Goal: Task Accomplishment & Management: Complete application form

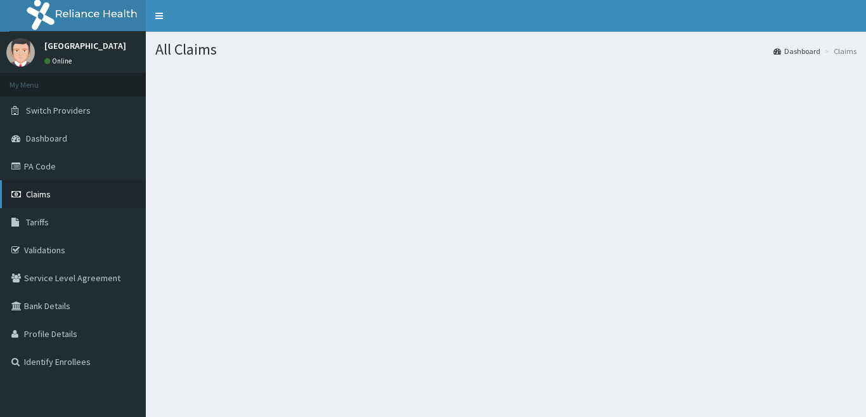
click at [45, 192] on span "Claims" at bounding box center [38, 193] width 25 height 11
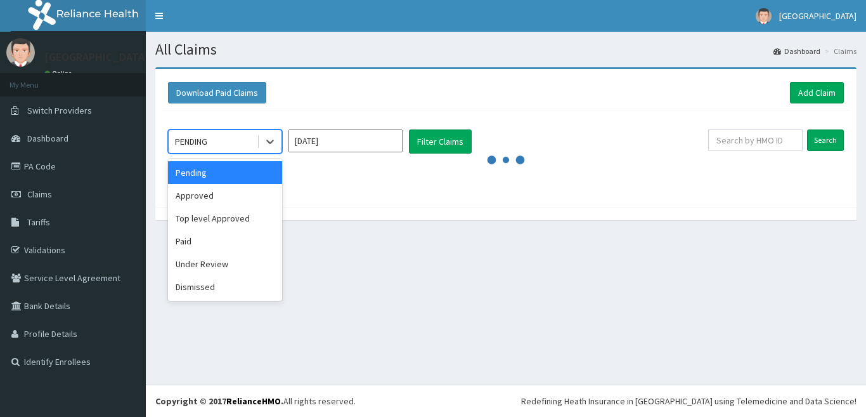
click at [246, 145] on div "PENDING" at bounding box center [213, 141] width 88 height 20
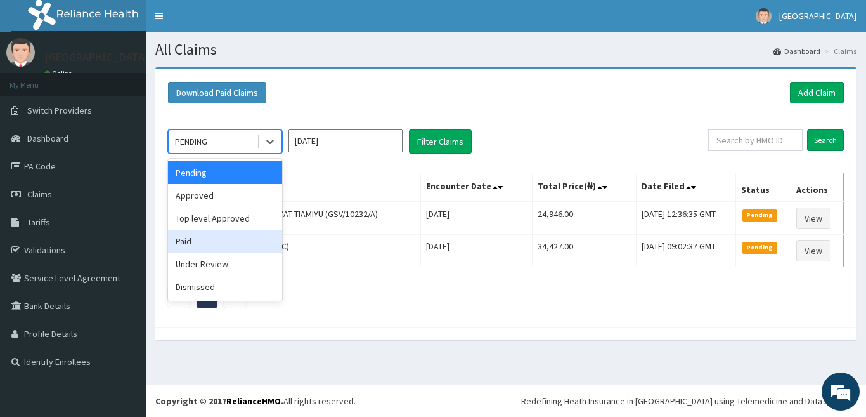
click at [226, 240] on div "Paid" at bounding box center [225, 241] width 114 height 23
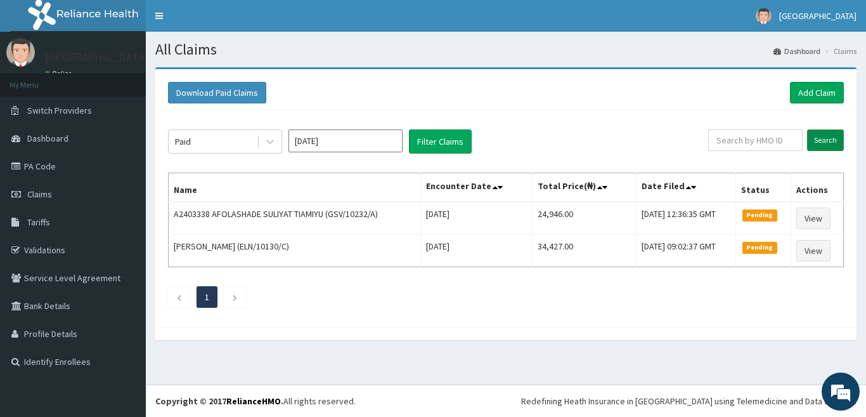
click at [821, 141] on input "Search" at bounding box center [825, 140] width 37 height 22
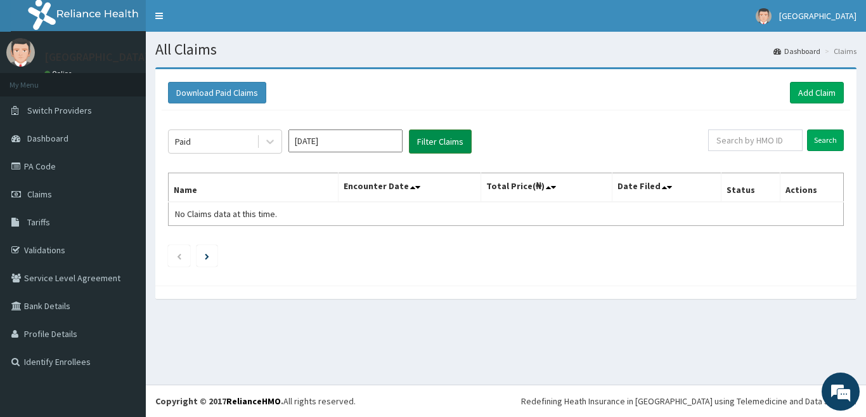
click at [424, 140] on button "Filter Claims" at bounding box center [440, 141] width 63 height 24
click at [810, 94] on link "Add Claim" at bounding box center [817, 93] width 54 height 22
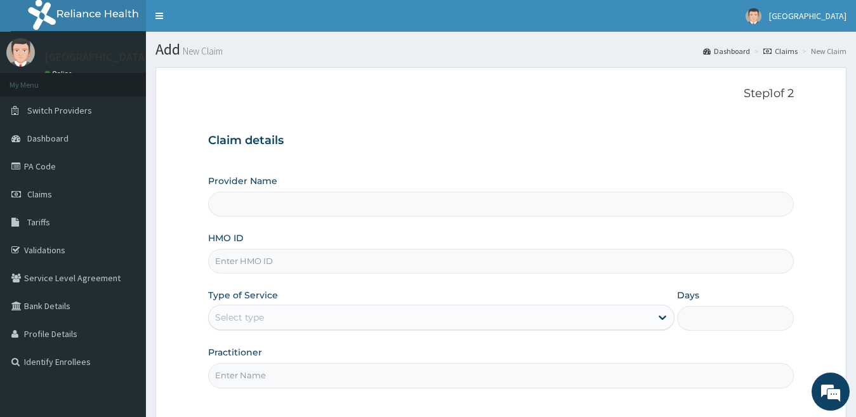
click at [312, 264] on input "HMO ID" at bounding box center [501, 261] width 586 height 25
type input "[GEOGRAPHIC_DATA]"
paste input "Bxl/10187/a"
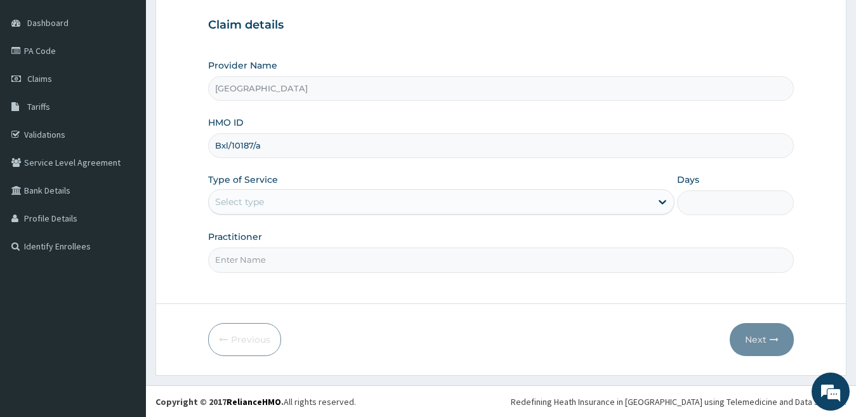
scroll to position [116, 0]
type input "Bxl/10187/a"
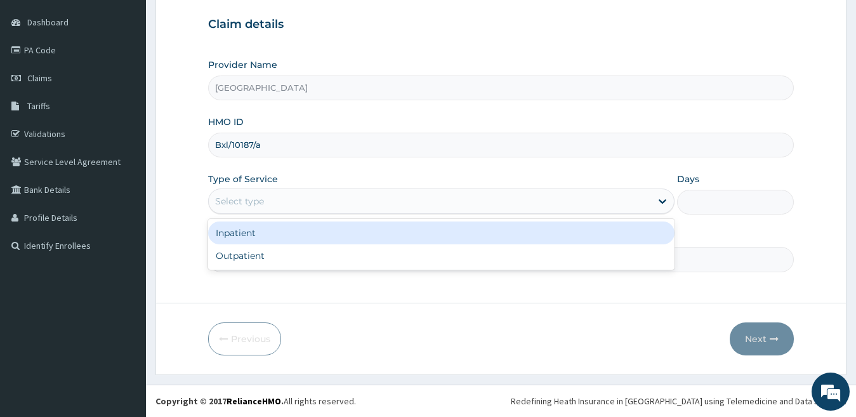
click at [313, 201] on div "Select type" at bounding box center [430, 201] width 443 height 20
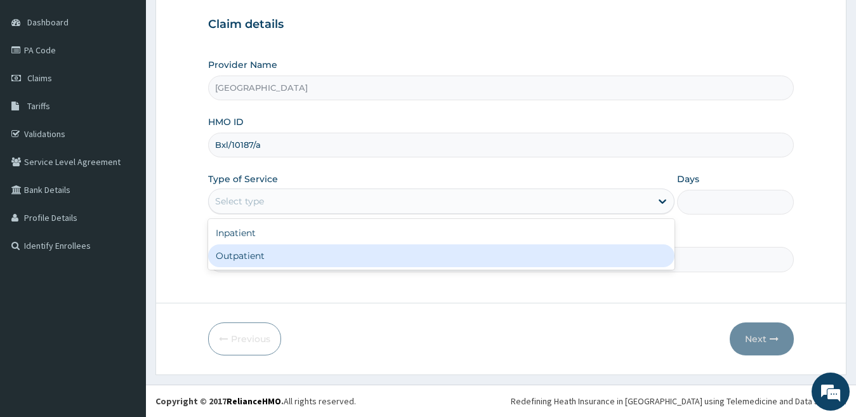
click at [310, 256] on div "Outpatient" at bounding box center [441, 255] width 467 height 23
type input "1"
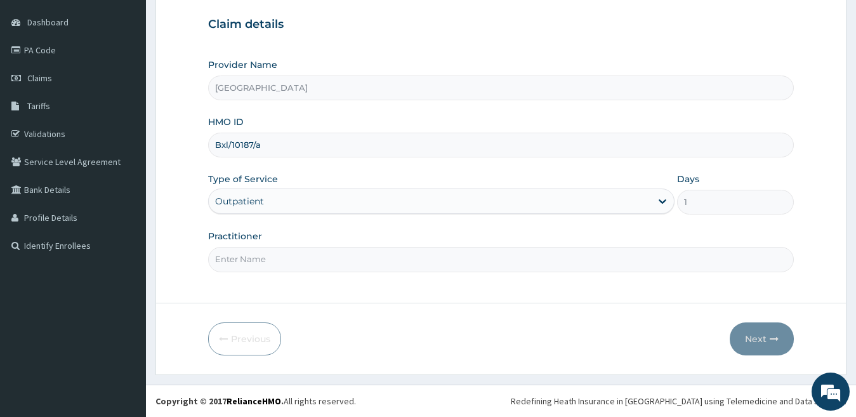
click at [379, 261] on input "Practitioner" at bounding box center [501, 259] width 586 height 25
type input "dr durotimi"
click at [759, 346] on button "Next" at bounding box center [761, 338] width 64 height 33
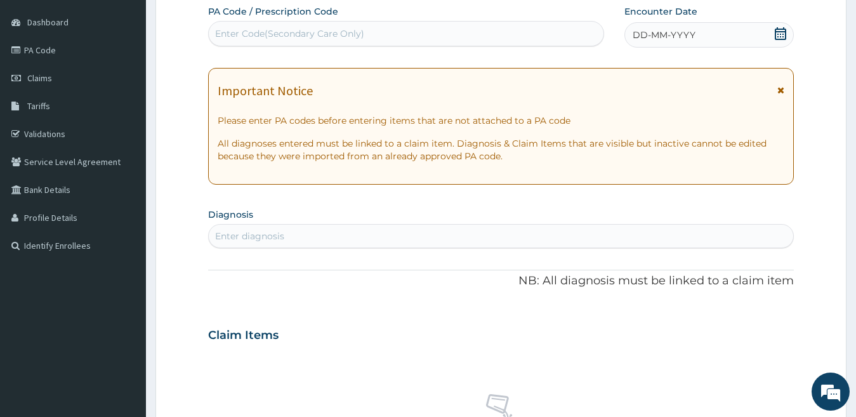
click at [696, 42] on div "DD-MM-YYYY" at bounding box center [709, 34] width 170 height 25
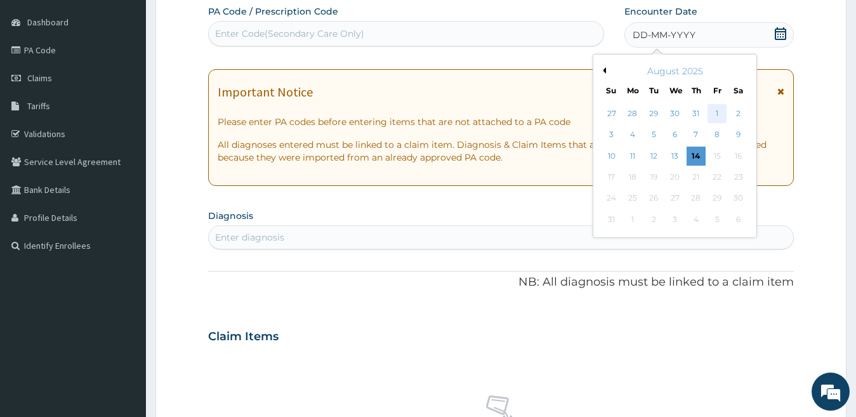
click at [715, 110] on div "1" at bounding box center [716, 113] width 19 height 19
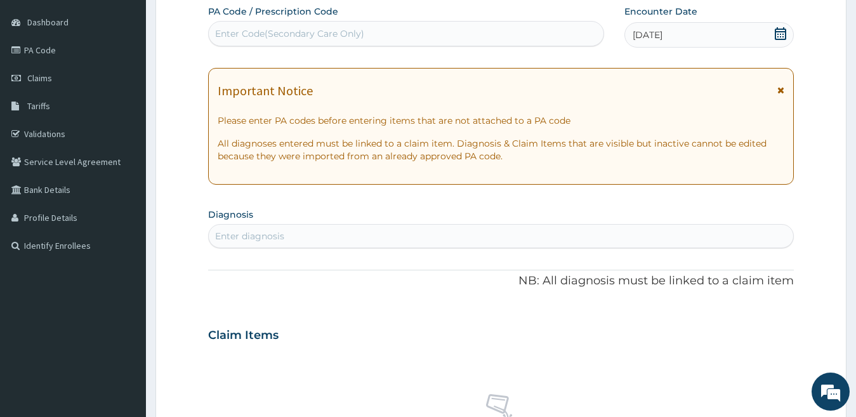
click at [691, 32] on div "01-08-2025" at bounding box center [709, 34] width 170 height 25
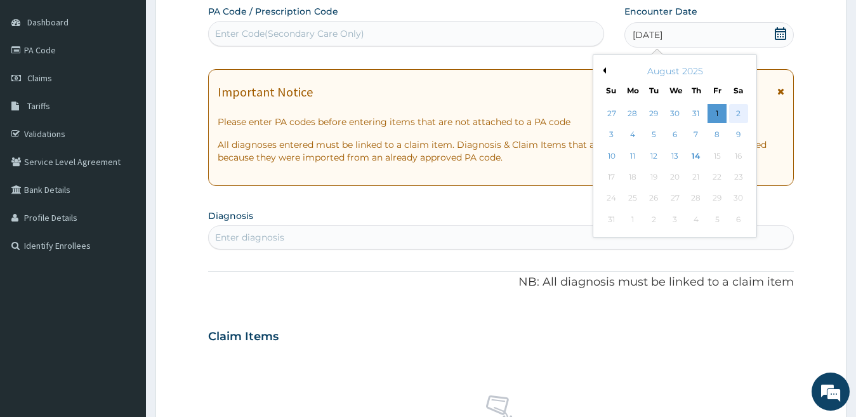
click at [740, 113] on div "2" at bounding box center [737, 113] width 19 height 19
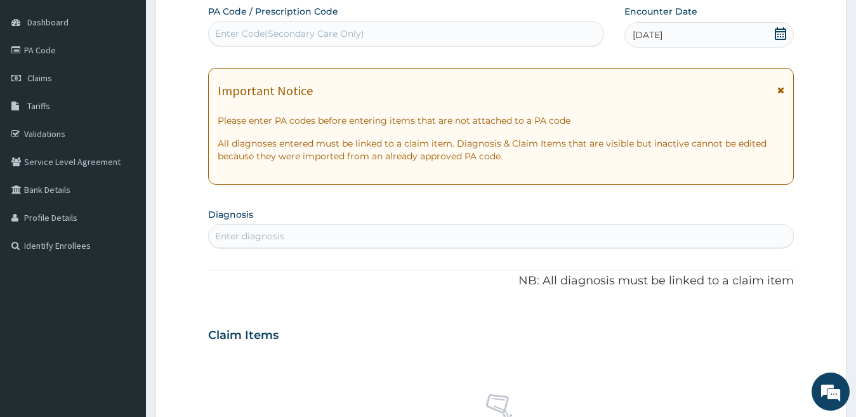
click at [660, 30] on span "02-08-2025" at bounding box center [647, 35] width 30 height 13
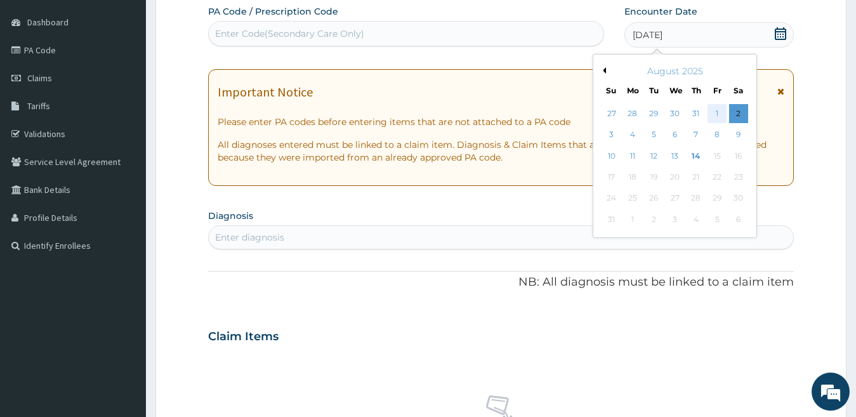
click at [724, 115] on div "1" at bounding box center [716, 113] width 19 height 19
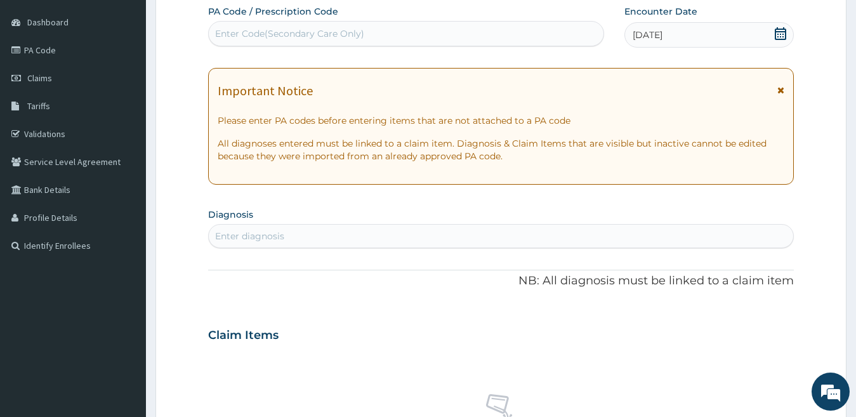
click at [474, 230] on div "Enter diagnosis" at bounding box center [501, 236] width 585 height 20
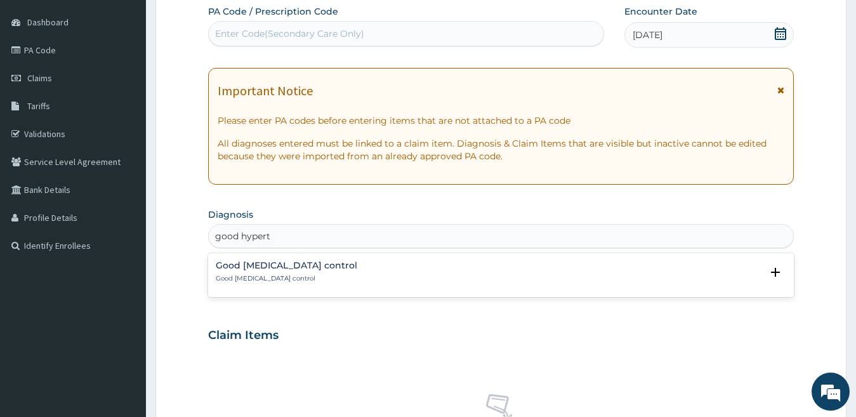
click at [479, 294] on div "Good hypertension control Good hypertension control Select Status Query Query c…" at bounding box center [501, 275] width 586 height 44
type input "good hypert"
click at [408, 251] on div "PA Code / Prescription Code Enter Code(Secondary Care Only) Encounter Date 01-0…" at bounding box center [501, 333] width 586 height 656
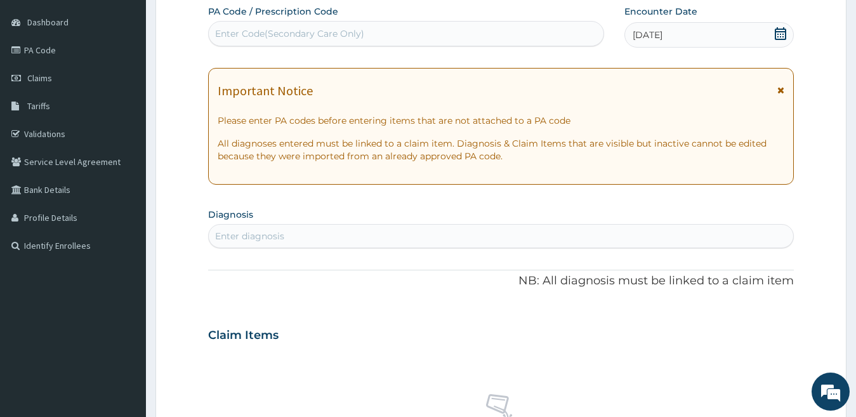
click at [262, 231] on div "Enter diagnosis" at bounding box center [249, 236] width 69 height 13
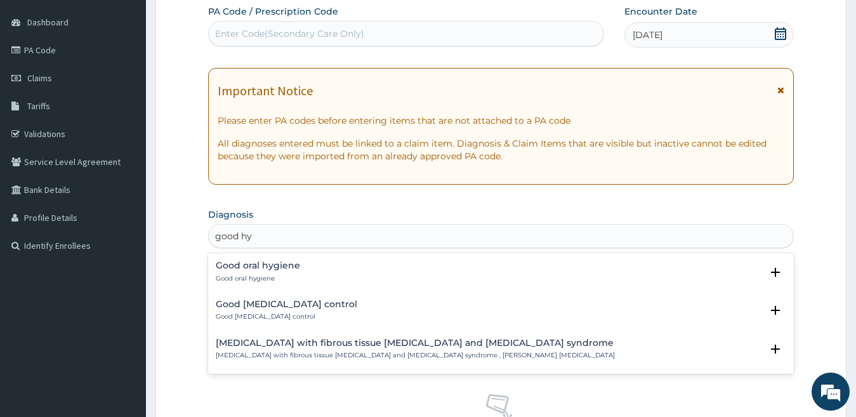
type input "good hyp"
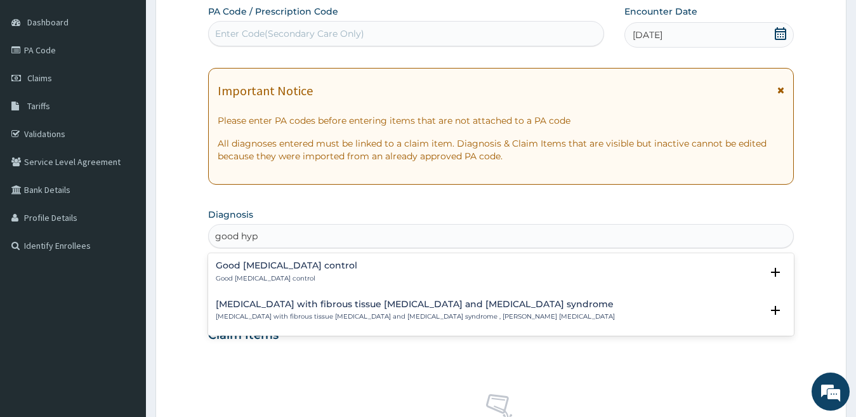
click at [298, 261] on h4 "Good hypertension control" at bounding box center [286, 266] width 141 height 10
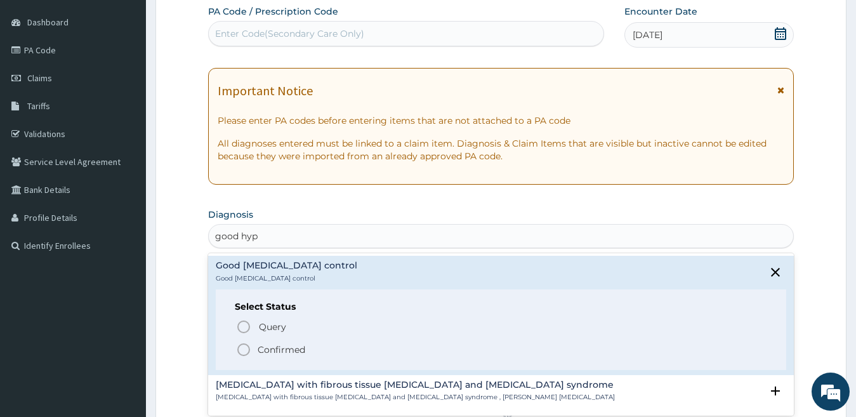
click at [243, 347] on icon "status option filled" at bounding box center [243, 349] width 15 height 15
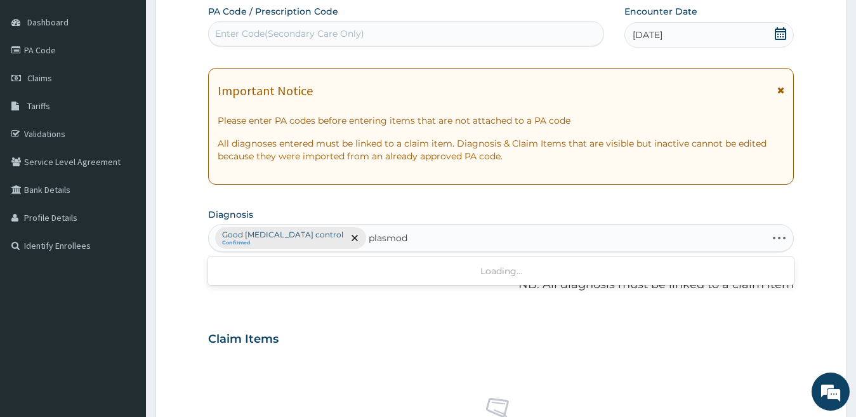
type input "plasmodi"
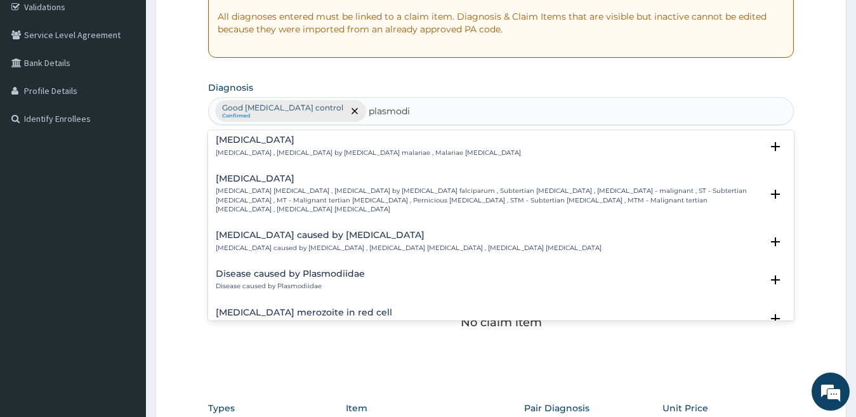
scroll to position [63, 0]
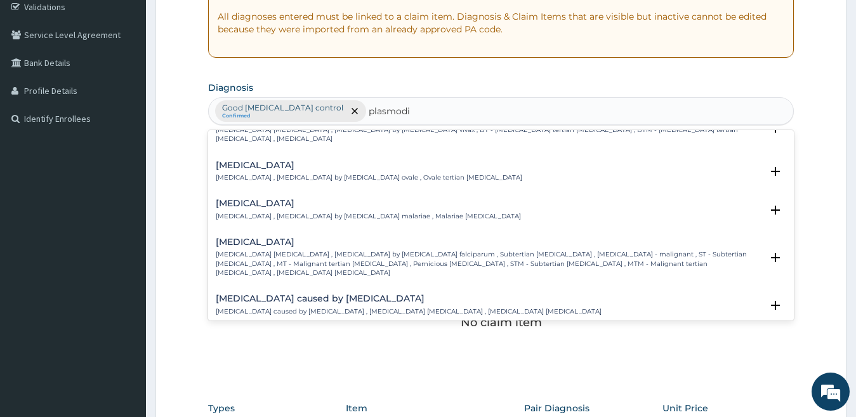
click at [328, 250] on p "Falciparum malaria , Malignant tertian malaria , Malaria by Plasmodium falcipar…" at bounding box center [489, 263] width 546 height 27
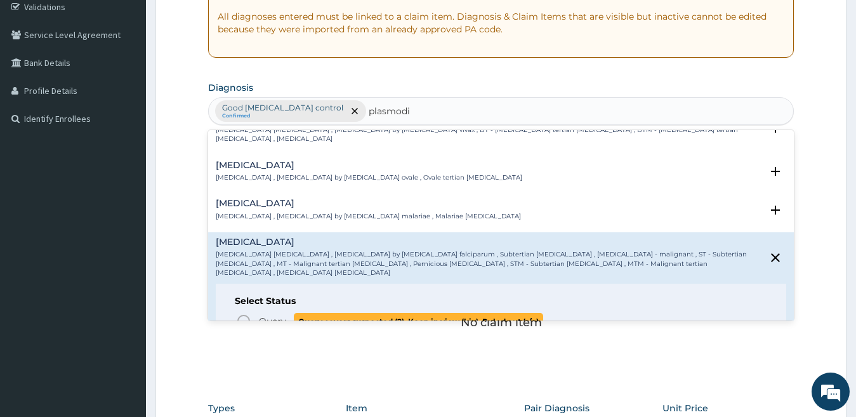
click at [244, 315] on circle "status option query" at bounding box center [243, 320] width 11 height 11
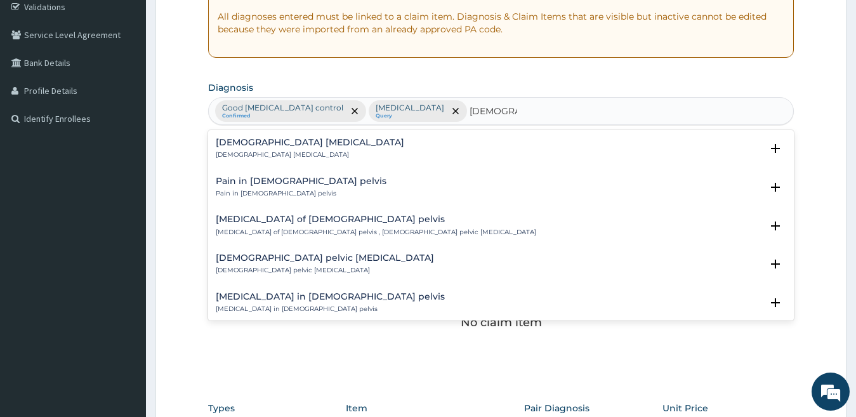
type input "female pelvi"
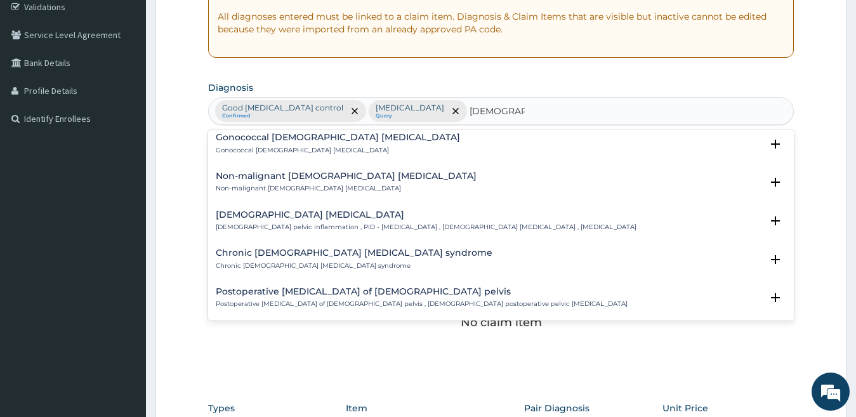
scroll to position [564, 0]
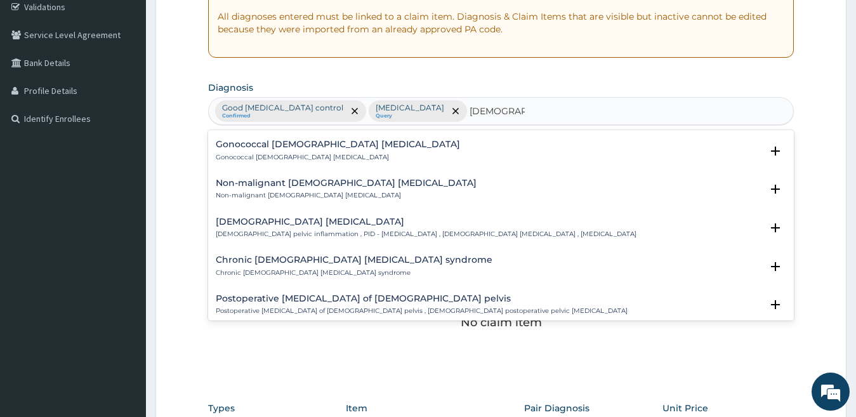
click at [330, 217] on h4 "Female pelvic inflammatory disease" at bounding box center [426, 222] width 420 height 10
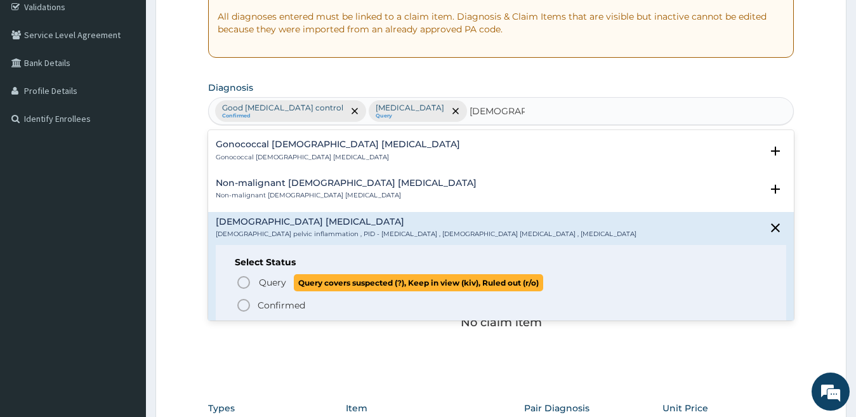
click at [250, 275] on icon "status option query" at bounding box center [243, 282] width 15 height 15
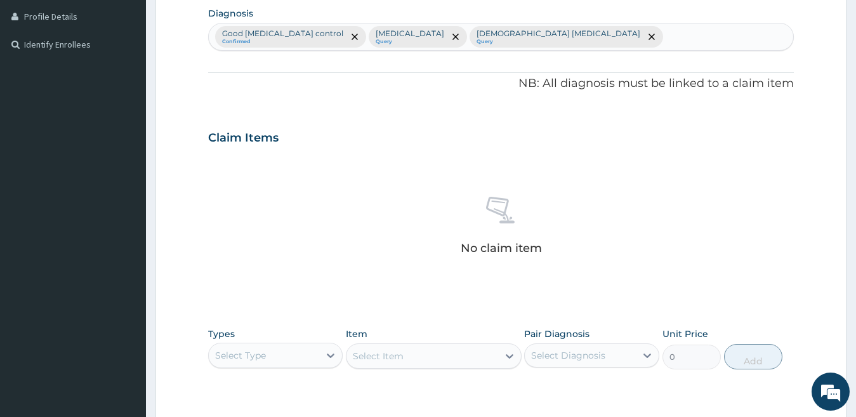
scroll to position [306, 0]
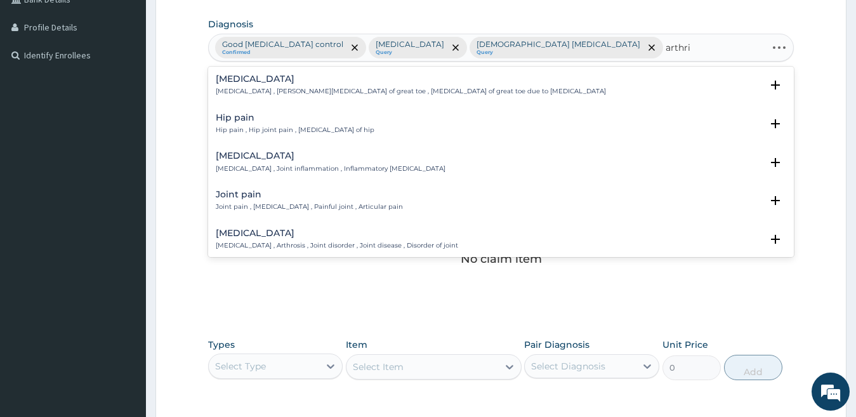
type input "arthrit"
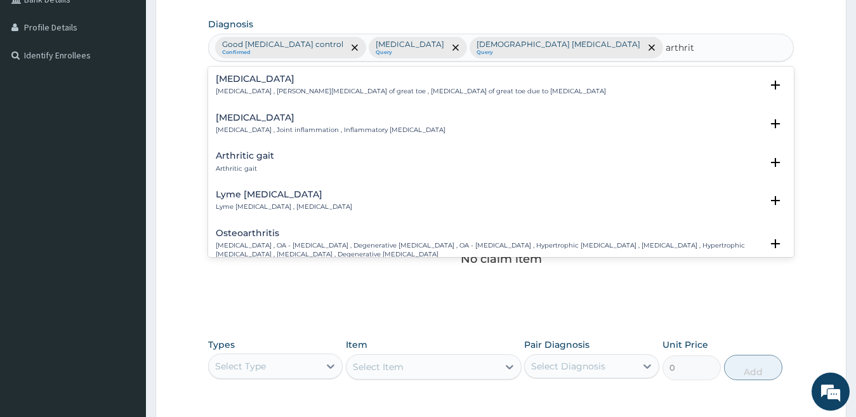
scroll to position [63, 0]
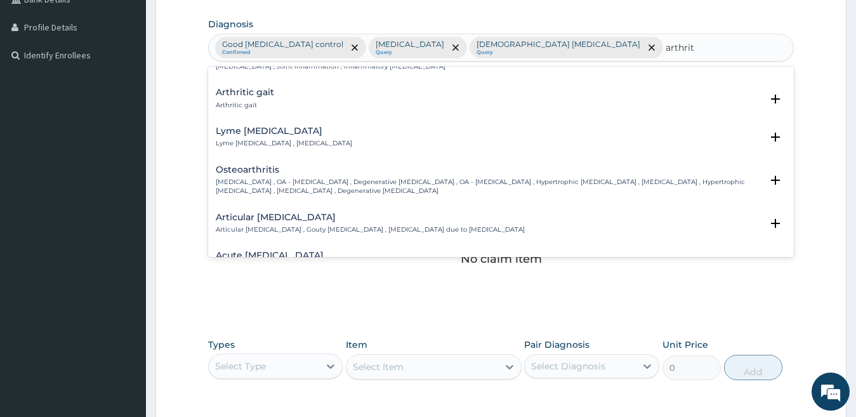
click at [249, 179] on p "Osteoarthritis , OA - Osteoarthritis , Degenerative arthritis , OA - Osteoarthr…" at bounding box center [489, 187] width 546 height 18
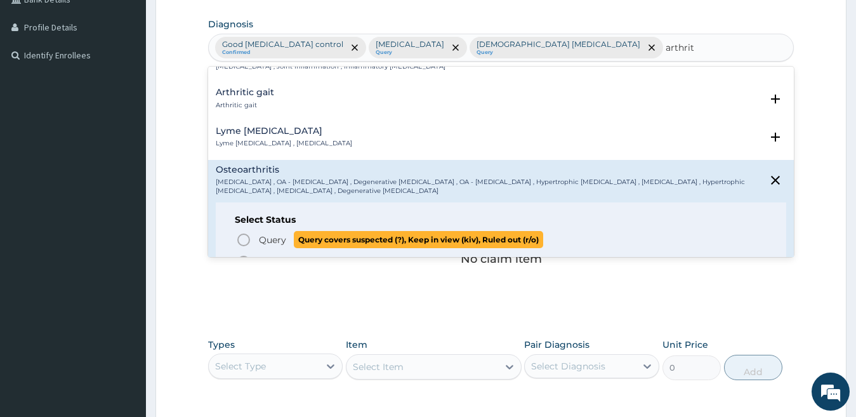
click at [242, 238] on icon "status option query" at bounding box center [243, 239] width 15 height 15
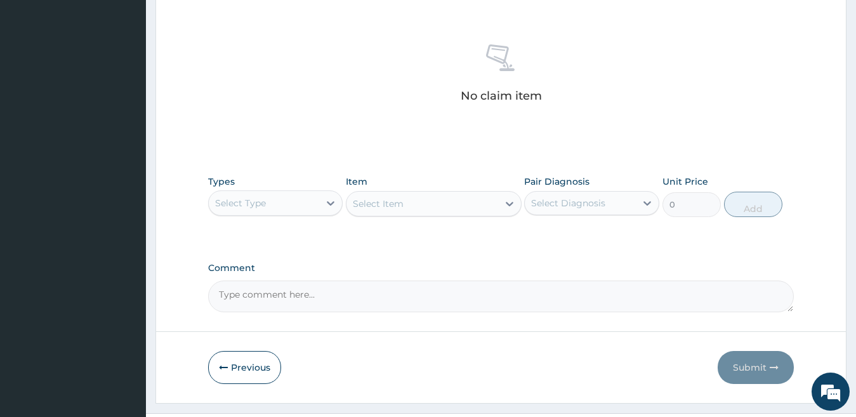
scroll to position [498, 0]
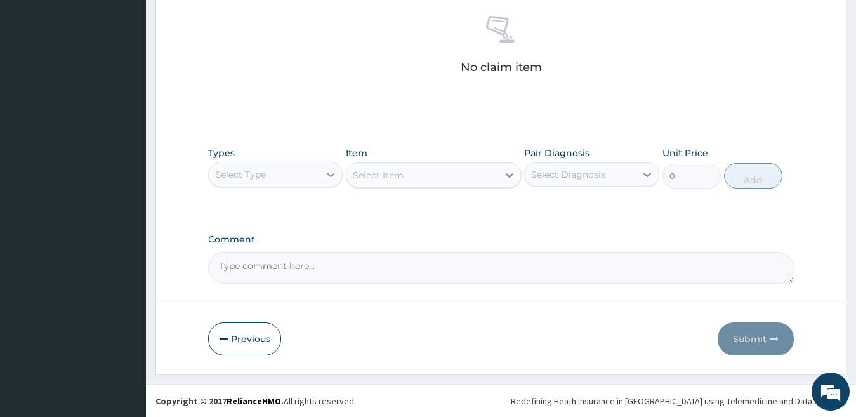
click at [320, 174] on div at bounding box center [330, 174] width 23 height 23
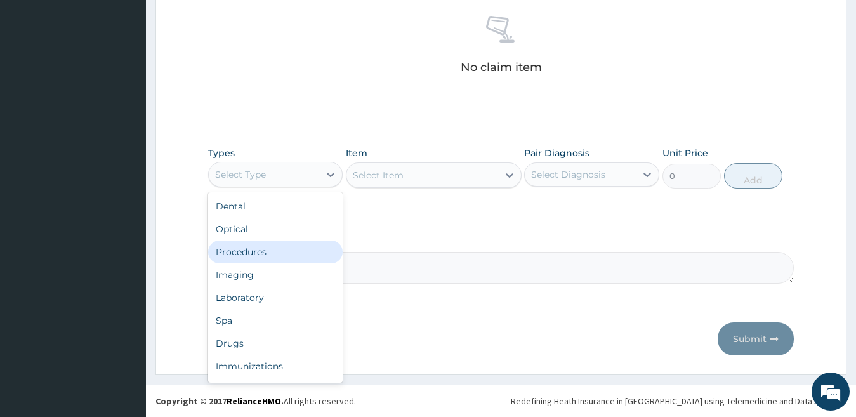
click at [268, 255] on div "Procedures" at bounding box center [275, 251] width 135 height 23
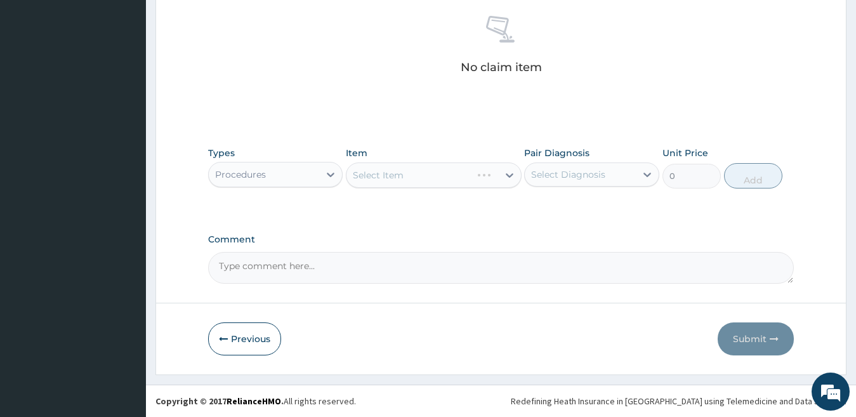
click at [388, 183] on div "Select Item" at bounding box center [434, 174] width 176 height 25
click at [388, 183] on div "Select Item" at bounding box center [422, 175] width 152 height 20
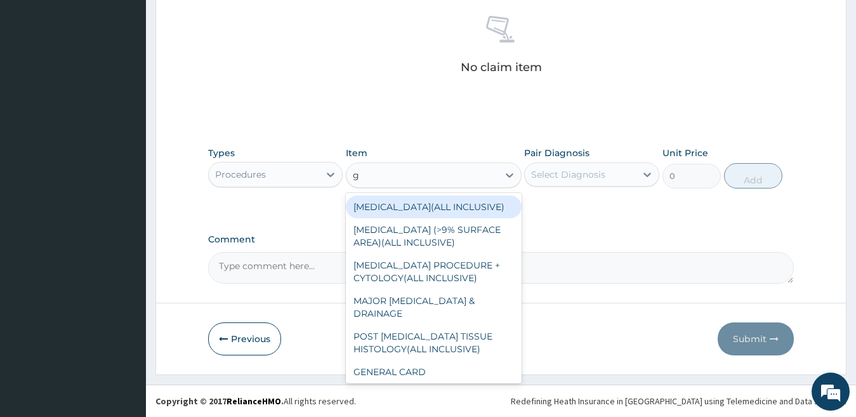
type input "gp"
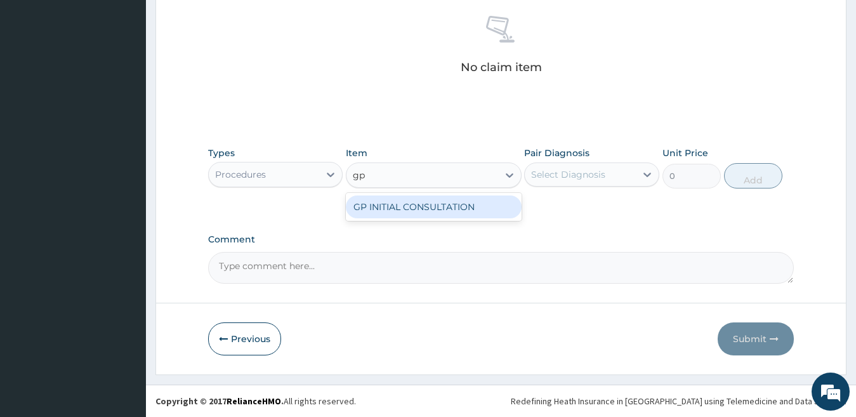
click at [412, 210] on div "GP INITIAL CONSULTATION" at bounding box center [434, 206] width 176 height 23
type input "2000"
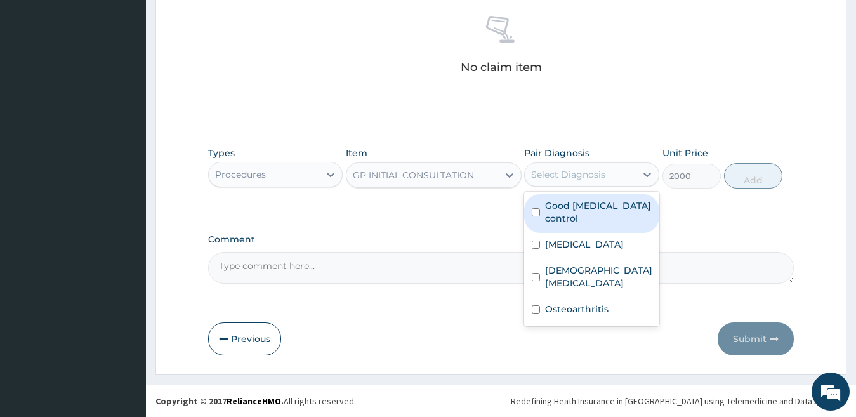
click at [597, 183] on div "Select Diagnosis" at bounding box center [579, 174] width 111 height 20
click at [589, 205] on label "Good hypertension control" at bounding box center [598, 211] width 107 height 25
checkbox input "true"
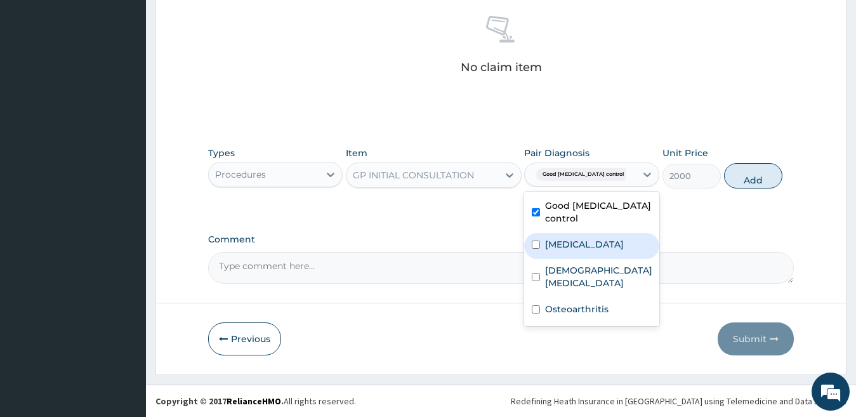
click at [592, 245] on label "Falciparum malaria" at bounding box center [584, 244] width 79 height 13
checkbox input "true"
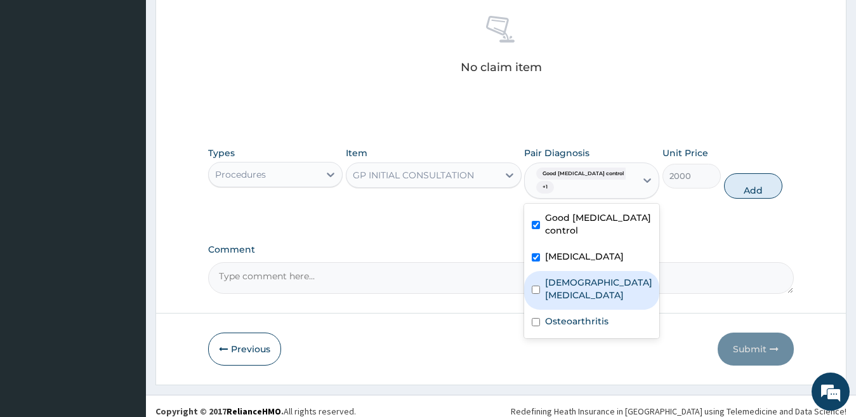
click at [597, 273] on div "Female pelvic inflammatory disease" at bounding box center [591, 290] width 135 height 39
checkbox input "true"
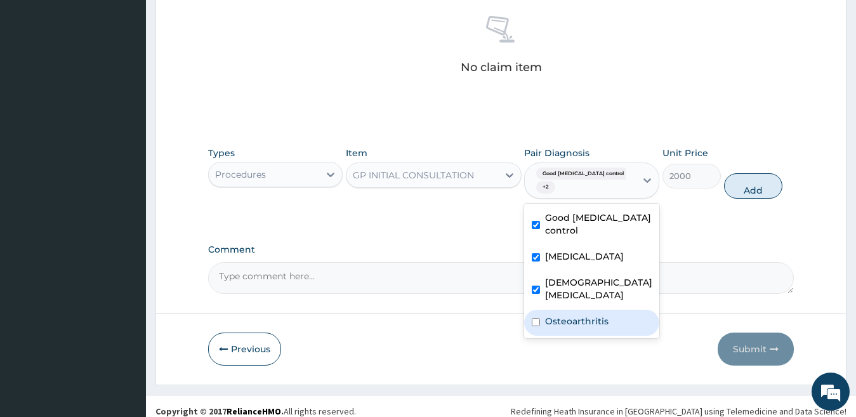
click at [610, 328] on div "Osteoarthritis" at bounding box center [591, 322] width 135 height 26
checkbox input "true"
click at [761, 186] on button "Add" at bounding box center [753, 185] width 58 height 25
type input "0"
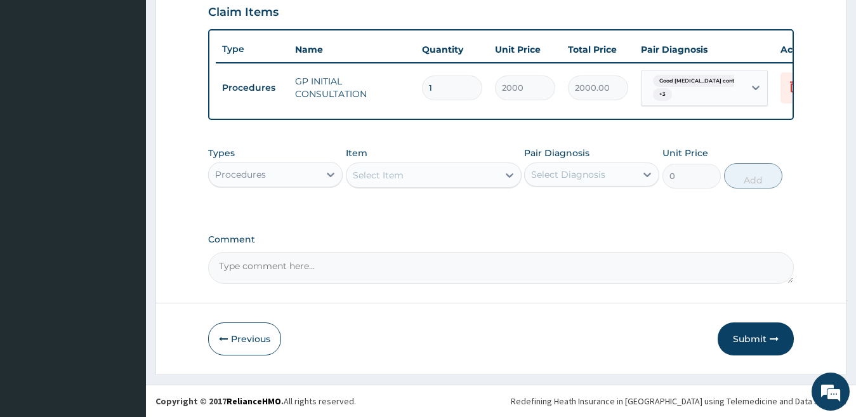
scroll to position [453, 0]
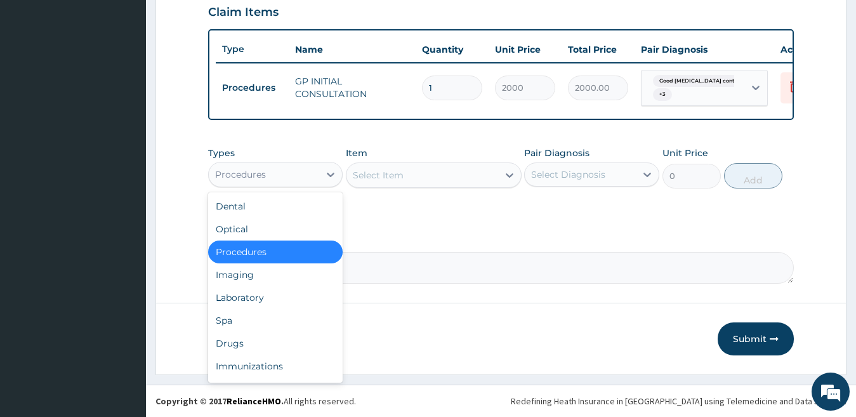
click at [301, 172] on div "Procedures" at bounding box center [264, 174] width 111 height 20
click at [261, 298] on div "Laboratory" at bounding box center [275, 297] width 135 height 23
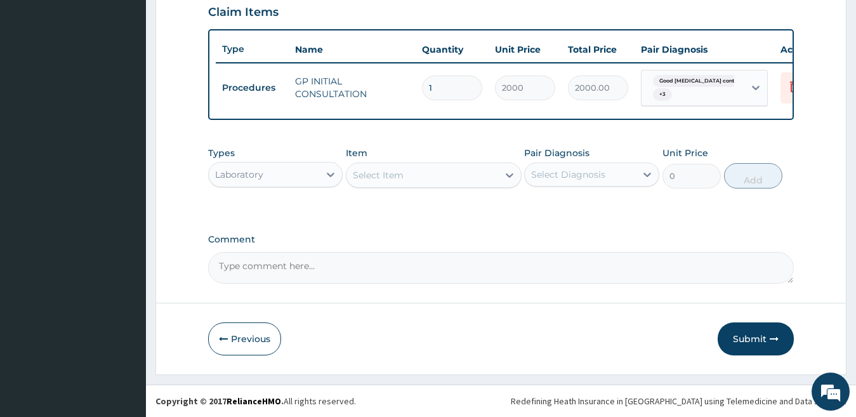
click at [372, 181] on div "Select Item" at bounding box center [378, 175] width 51 height 13
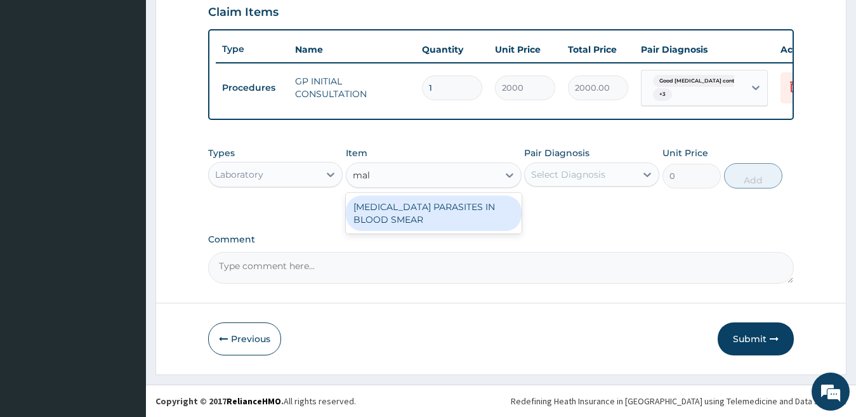
type input "mala"
click at [409, 218] on div "MALARIA PARASITES IN BLOOD SMEAR" at bounding box center [434, 213] width 176 height 36
type input "1700"
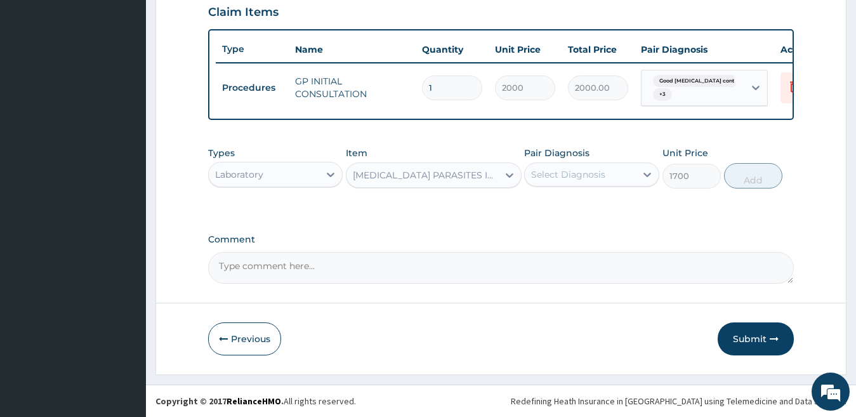
click at [604, 172] on div "Select Diagnosis" at bounding box center [568, 174] width 74 height 13
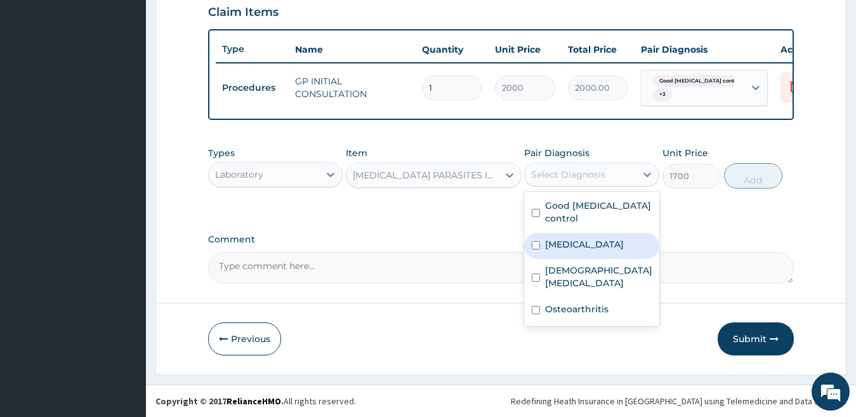
click at [596, 233] on div "Falciparum malaria" at bounding box center [591, 246] width 135 height 26
checkbox input "true"
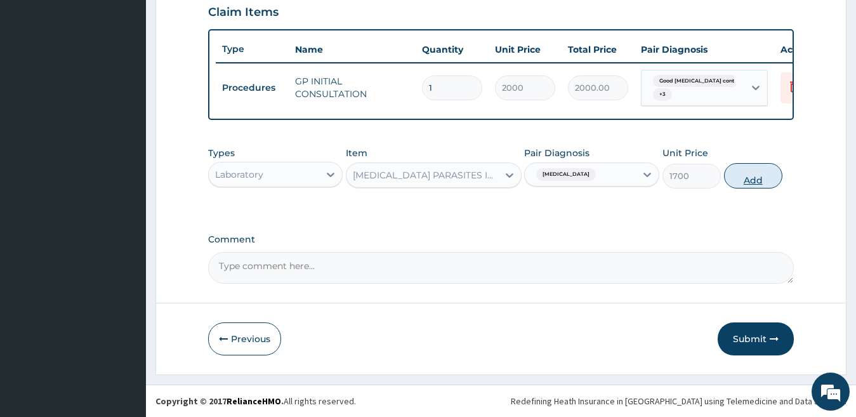
click at [753, 173] on button "Add" at bounding box center [753, 175] width 58 height 25
type input "0"
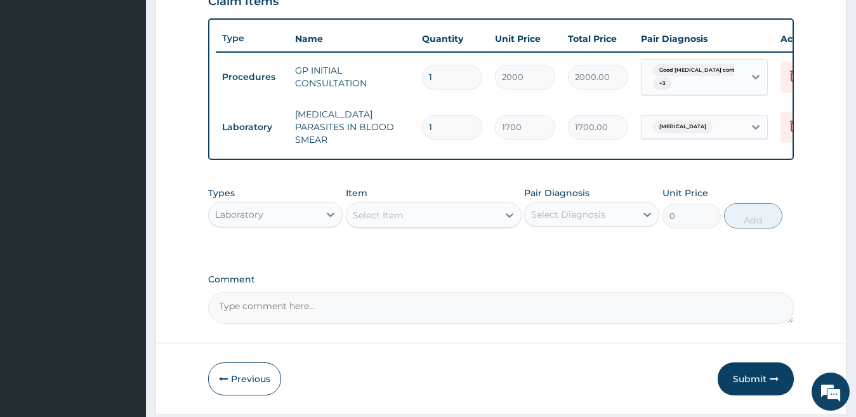
click at [409, 224] on div "Select Item" at bounding box center [422, 215] width 152 height 20
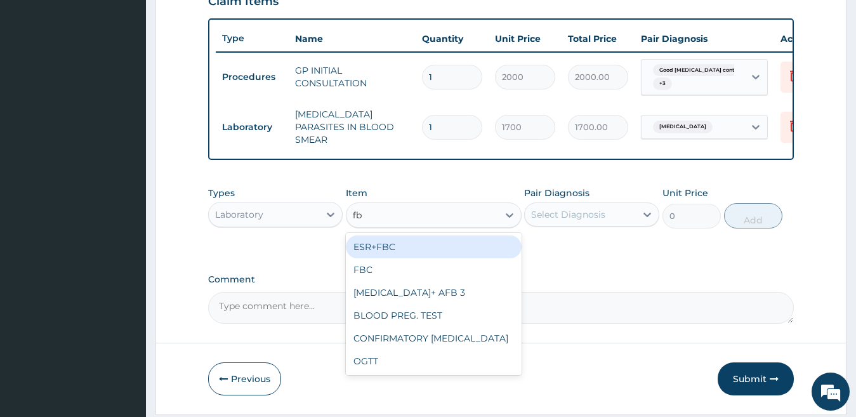
type input "fbc"
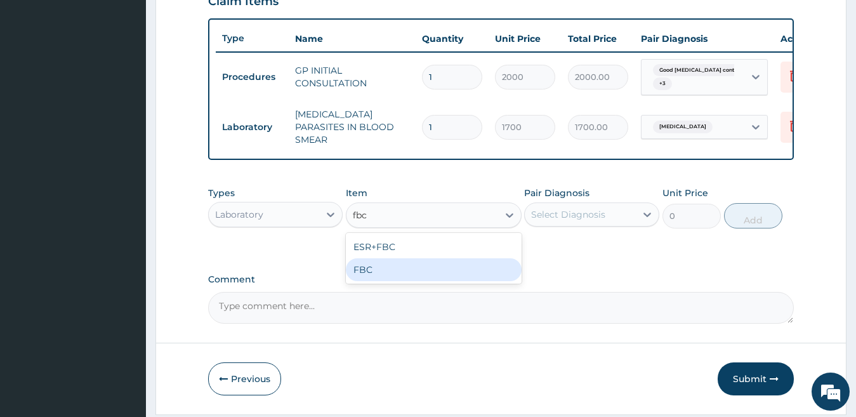
click at [382, 272] on div "FBC" at bounding box center [434, 269] width 176 height 23
type input "2500"
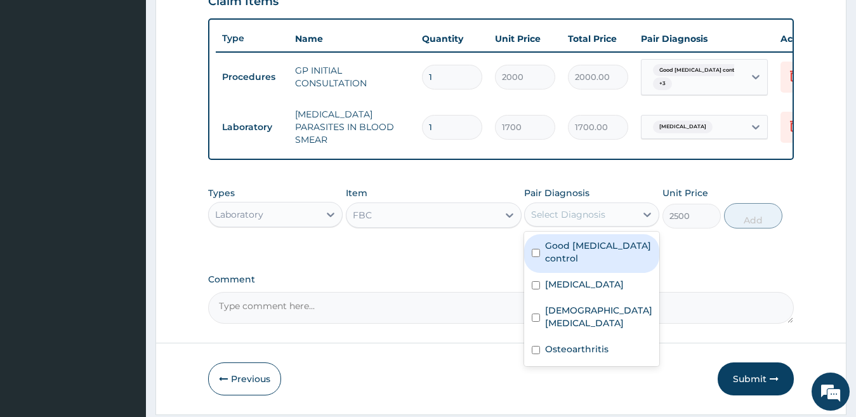
click at [615, 216] on div "Select Diagnosis" at bounding box center [579, 214] width 111 height 20
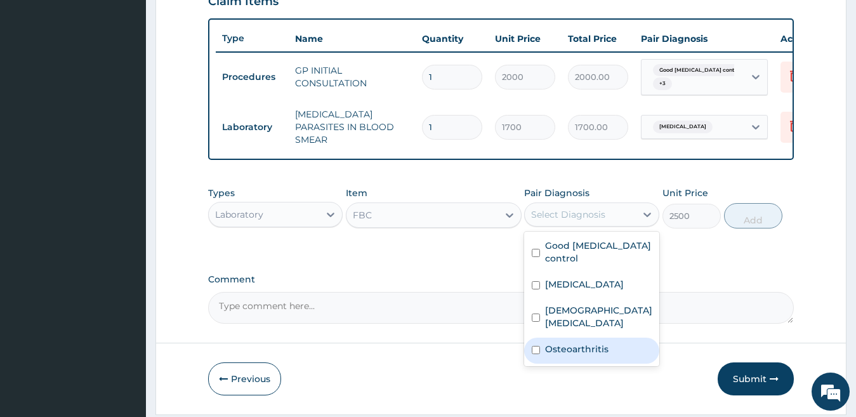
click at [592, 348] on label "Osteoarthritis" at bounding box center [576, 348] width 63 height 13
checkbox input "true"
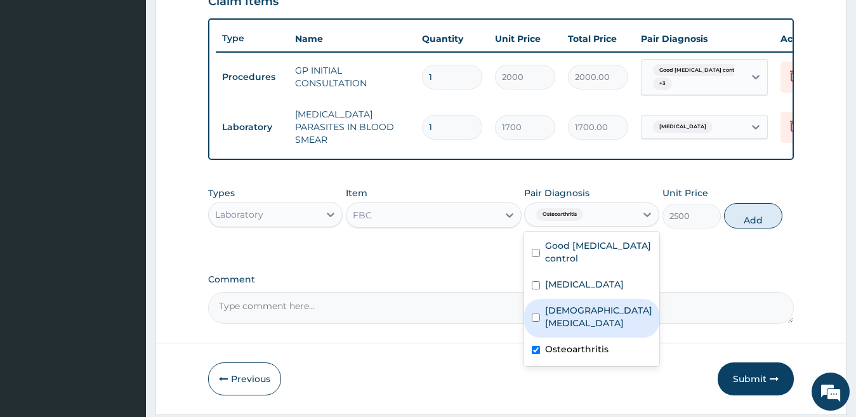
click at [598, 322] on label "Female pelvic inflammatory disease" at bounding box center [598, 316] width 107 height 25
checkbox input "true"
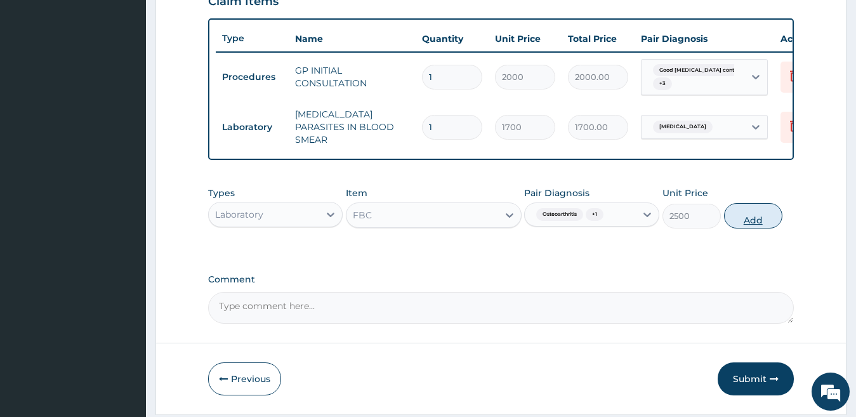
click at [730, 213] on button "Add" at bounding box center [753, 215] width 58 height 25
type input "0"
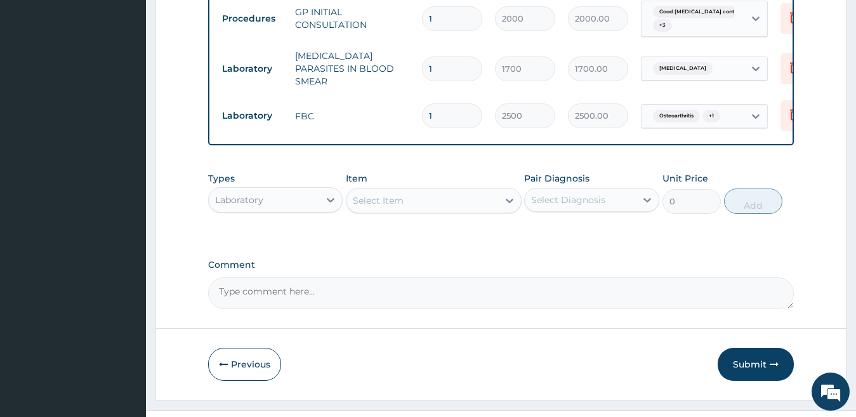
scroll to position [541, 0]
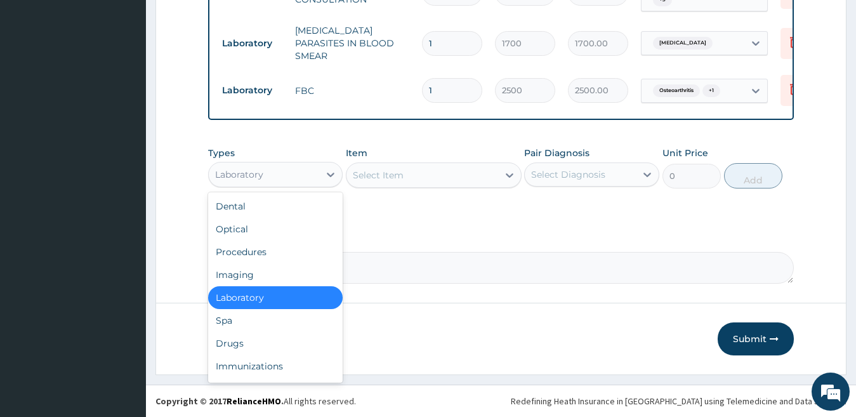
click at [257, 171] on div "Laboratory" at bounding box center [239, 174] width 48 height 13
click at [255, 343] on div "Drugs" at bounding box center [275, 343] width 135 height 23
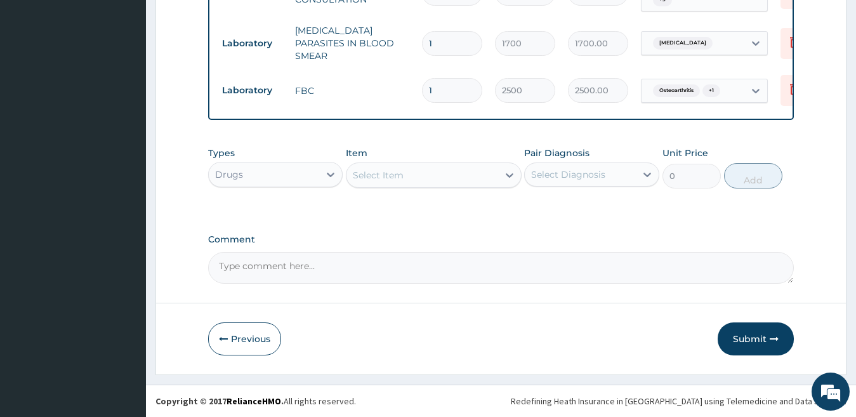
click at [387, 174] on div "Select Item" at bounding box center [378, 175] width 51 height 13
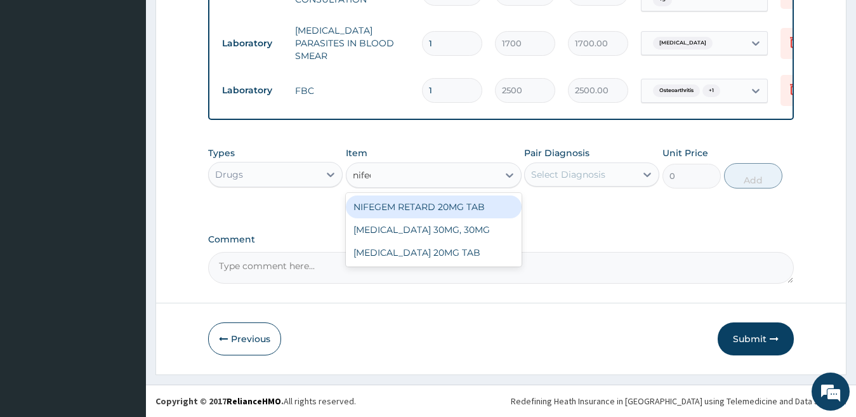
type input "nifedi"
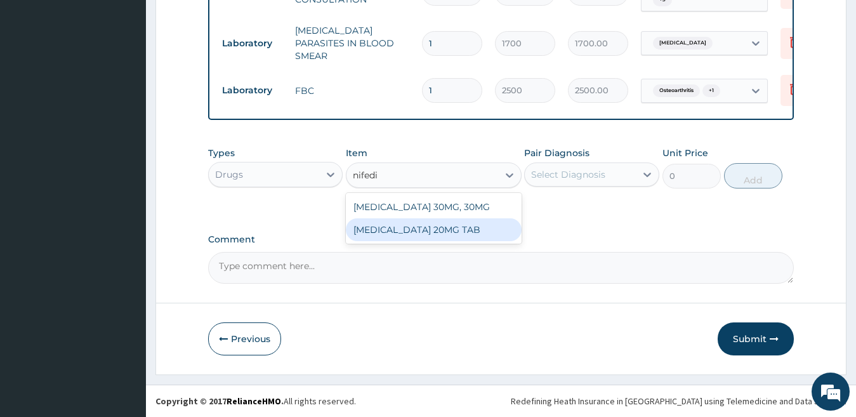
click at [415, 230] on div "NIFEDIPINE 20MG TAB" at bounding box center [434, 229] width 176 height 23
type input "70"
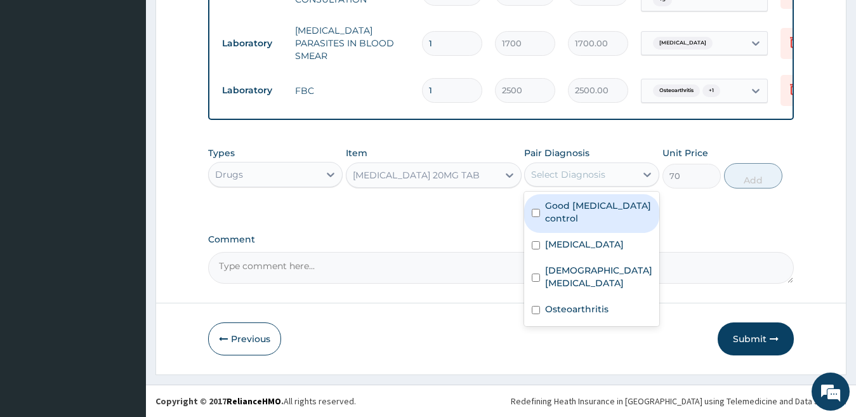
click at [554, 181] on div "Select Diagnosis" at bounding box center [579, 174] width 111 height 20
click at [564, 228] on div "Good hypertension control" at bounding box center [591, 213] width 135 height 39
checkbox input "true"
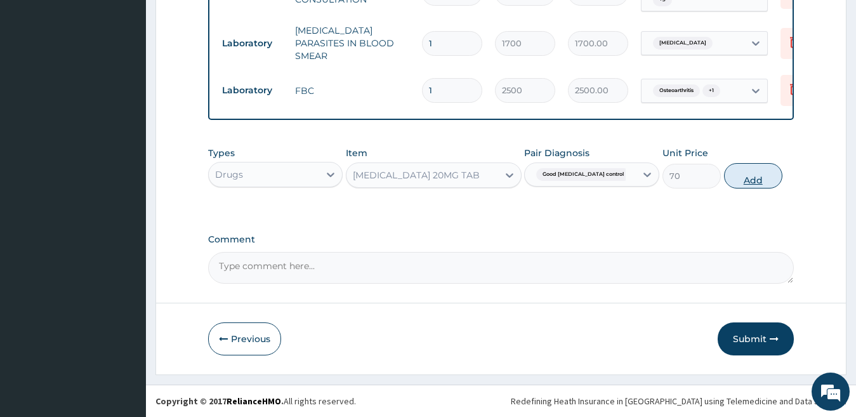
click at [762, 175] on button "Add" at bounding box center [753, 175] width 58 height 25
type input "0"
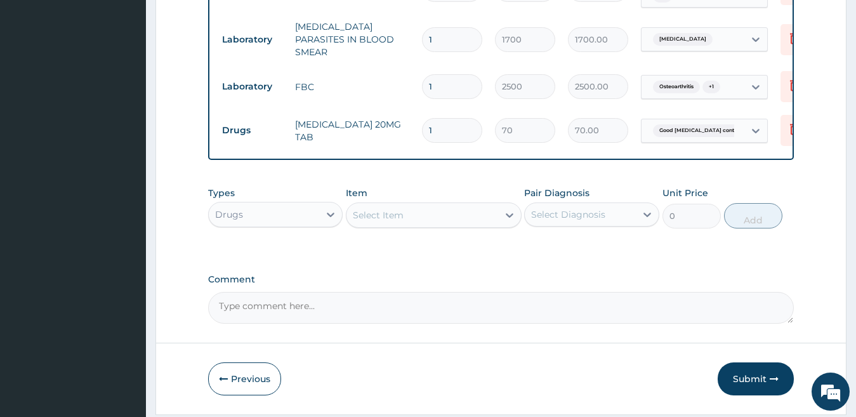
drag, startPoint x: 440, startPoint y: 129, endPoint x: 385, endPoint y: 144, distance: 57.2
click at [388, 143] on tr "Drugs NIFEDIPINE 20MG TAB 1 70 70.00 Good hypertension control Delete" at bounding box center [526, 130] width 621 height 44
type input "2"
type input "140.00"
type input "2"
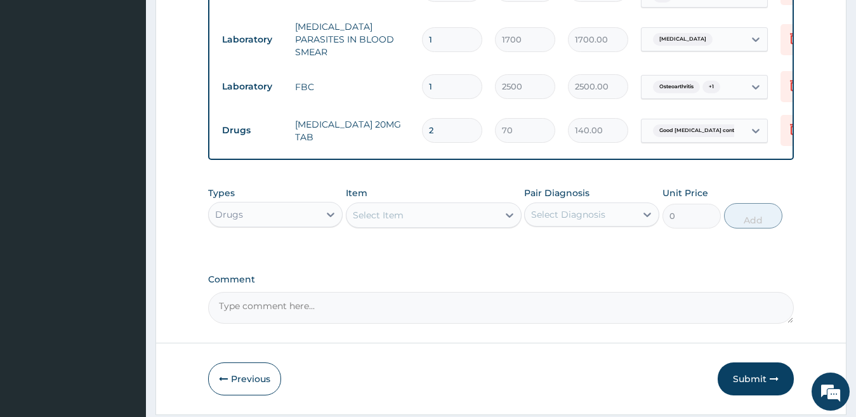
click at [393, 221] on div "Select Item" at bounding box center [378, 215] width 51 height 13
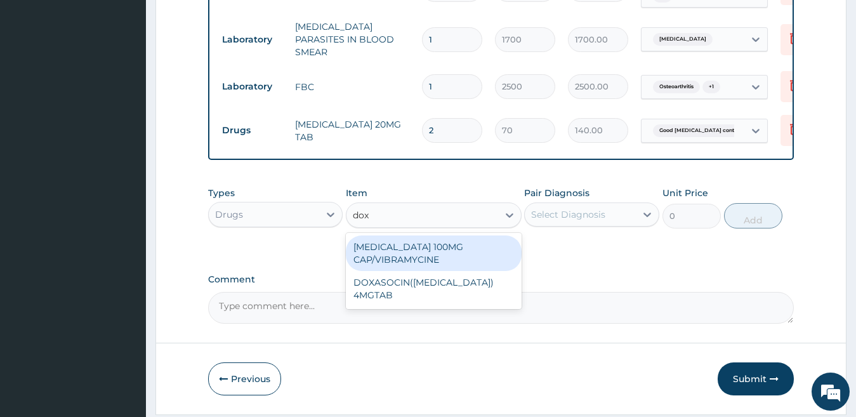
type input "doxy"
click at [415, 244] on div "DOXYCYCLINE 100MG CAP/VIBRAMYCINE" at bounding box center [434, 253] width 176 height 36
type input "30"
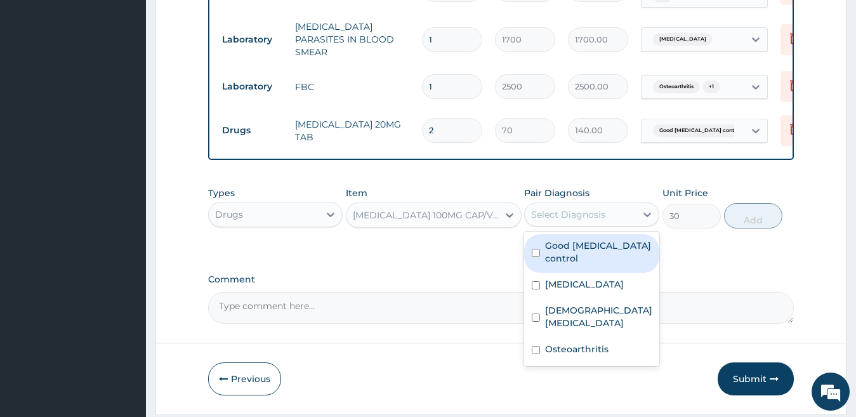
click at [556, 214] on div "Select Diagnosis" at bounding box center [568, 214] width 74 height 13
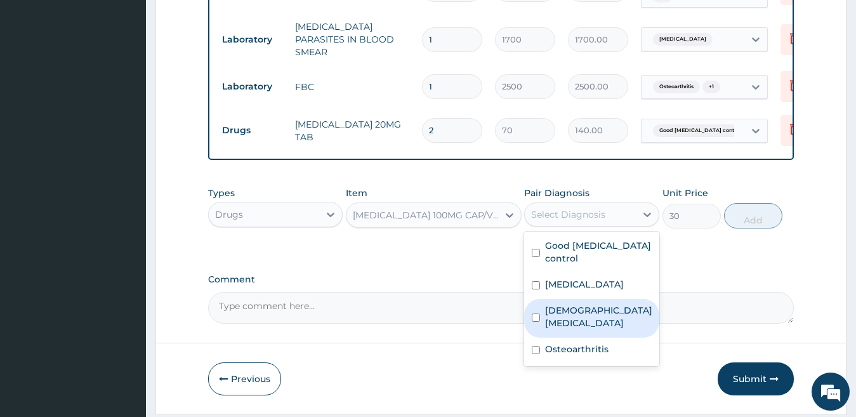
click at [575, 326] on label "Female pelvic inflammatory disease" at bounding box center [598, 316] width 107 height 25
checkbox input "true"
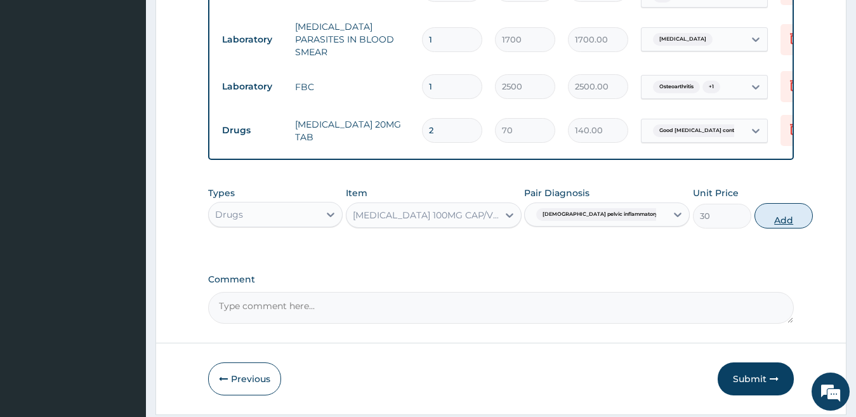
click at [754, 216] on button "Add" at bounding box center [783, 215] width 58 height 25
type input "0"
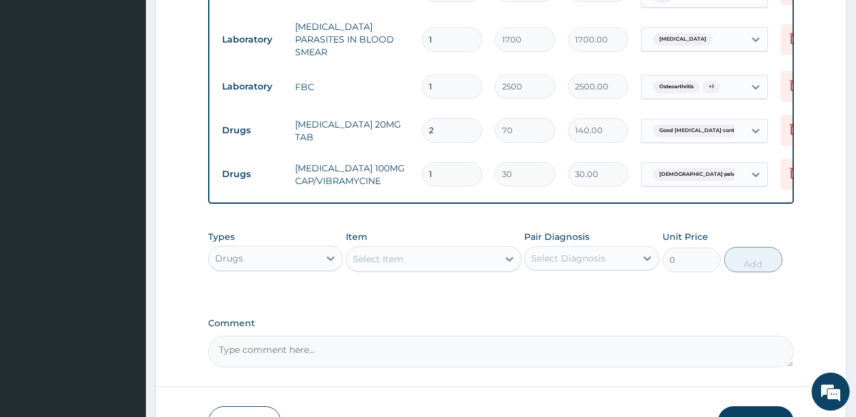
type input "10"
type input "300.00"
type input "10"
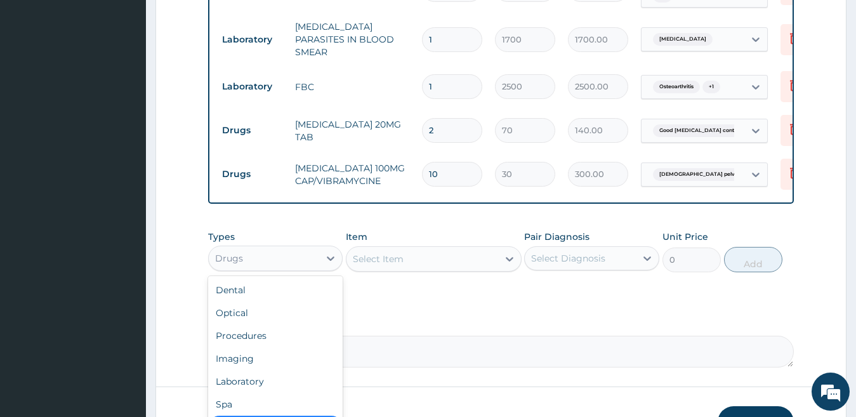
click at [308, 261] on div "Drugs" at bounding box center [264, 258] width 111 height 20
click at [378, 263] on div "Select Item" at bounding box center [378, 258] width 51 height 13
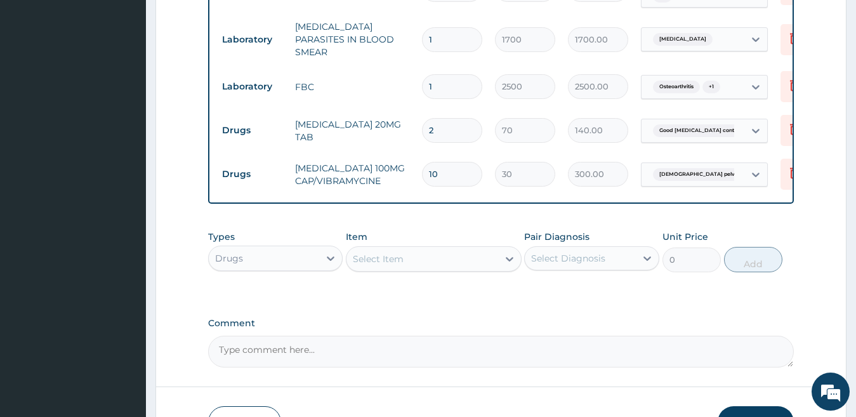
click at [386, 265] on div "Select Item" at bounding box center [378, 258] width 51 height 13
type input "f"
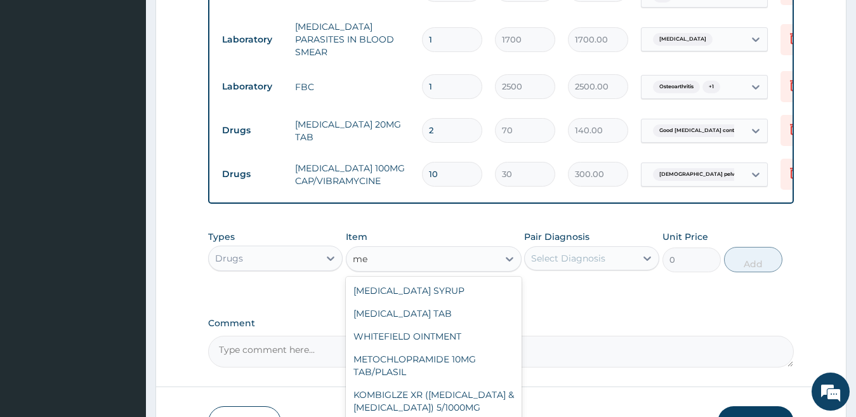
type input "m"
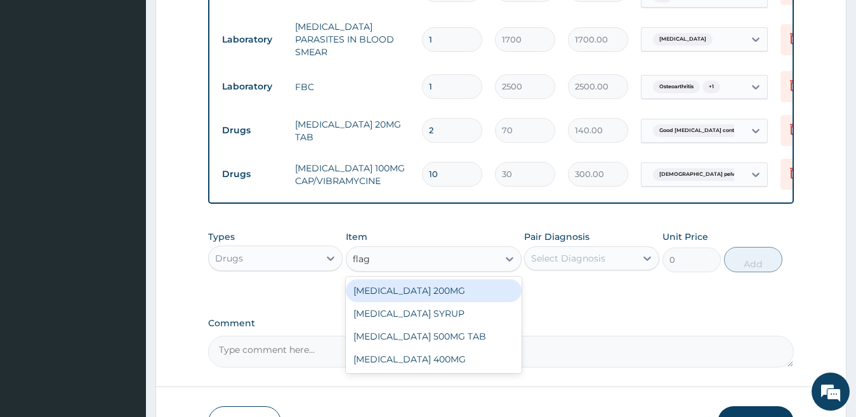
type input "flagy"
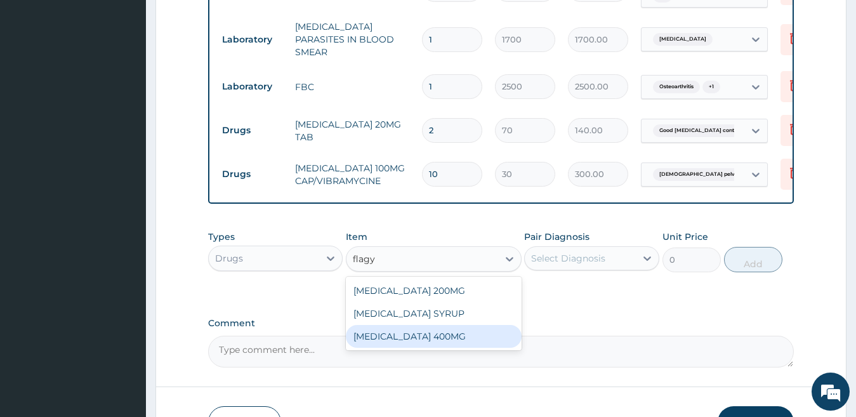
click at [417, 337] on div "FLAGYL 400MG" at bounding box center [434, 336] width 176 height 23
type input "25"
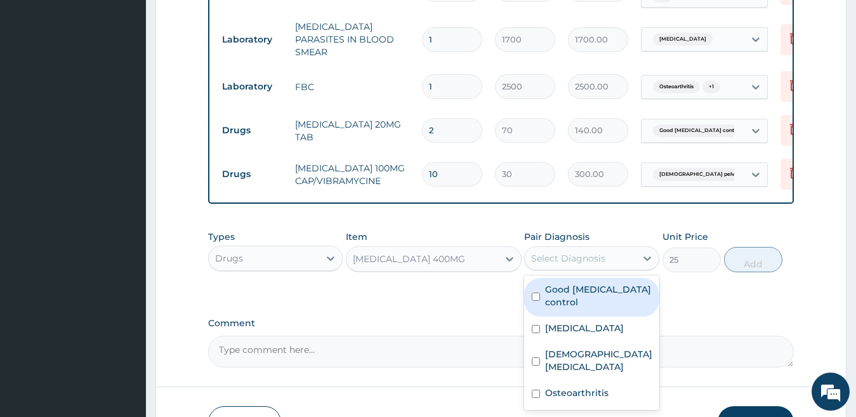
click at [577, 261] on div "Select Diagnosis" at bounding box center [568, 258] width 74 height 13
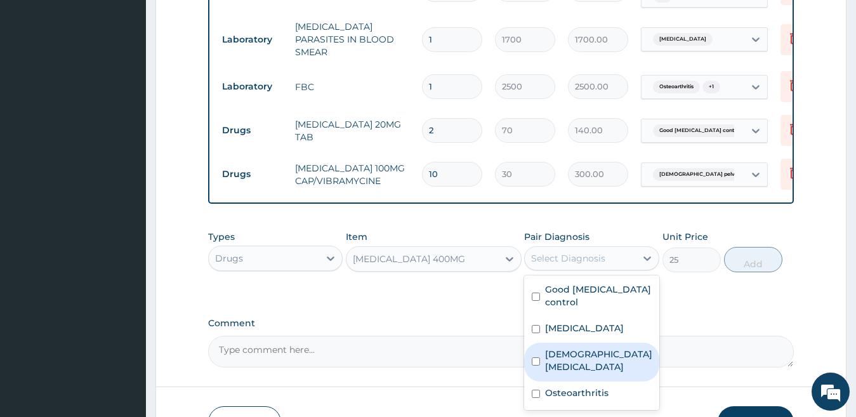
click at [597, 353] on label "Female pelvic inflammatory disease" at bounding box center [598, 360] width 107 height 25
checkbox input "true"
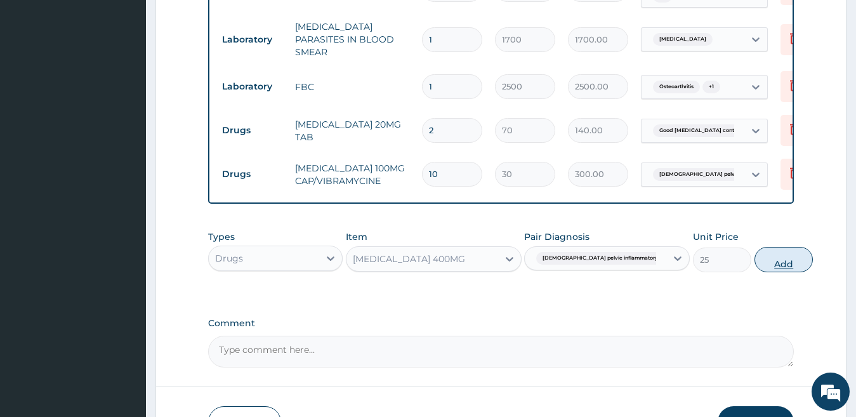
click at [754, 260] on button "Add" at bounding box center [783, 259] width 58 height 25
type input "0"
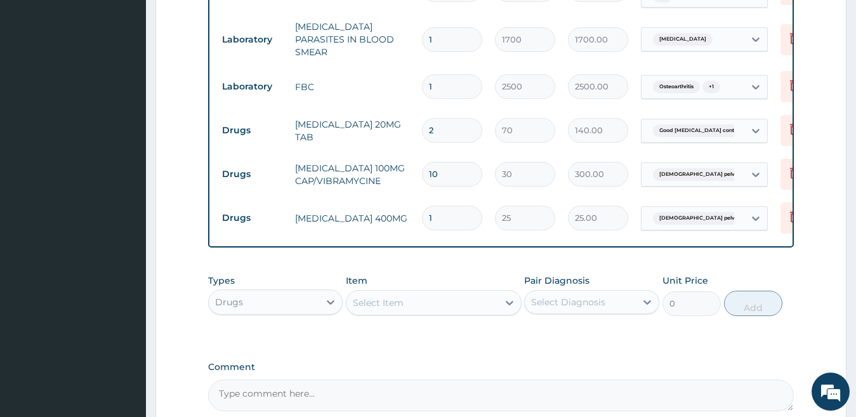
type input "10"
type input "250.00"
type input "10"
click at [404, 311] on div "Select Item" at bounding box center [422, 302] width 152 height 20
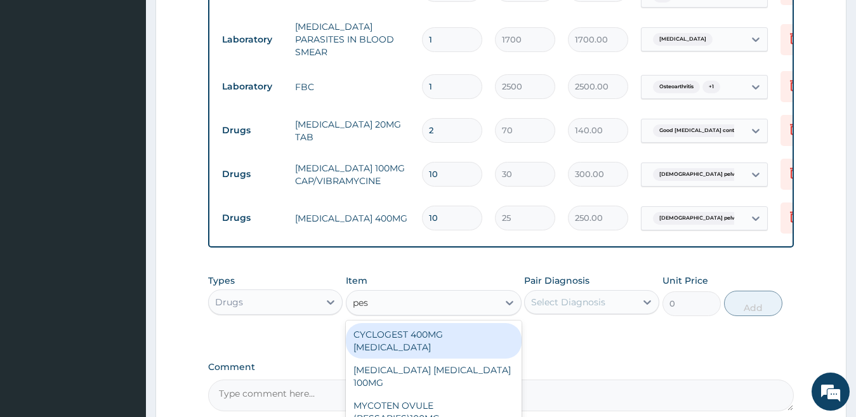
type input "pess"
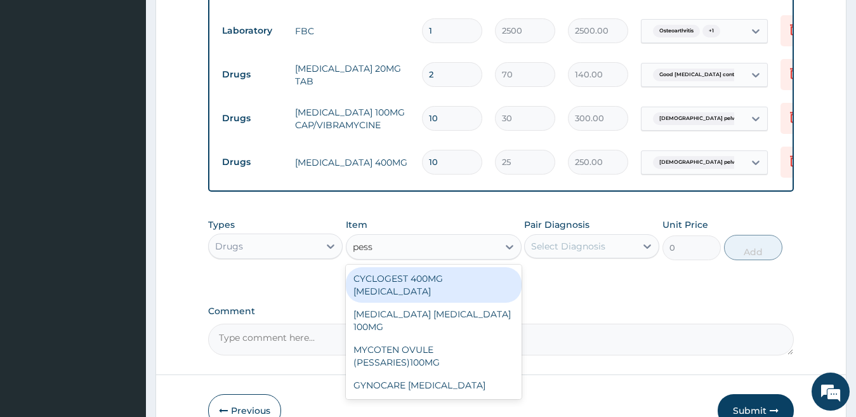
scroll to position [604, 0]
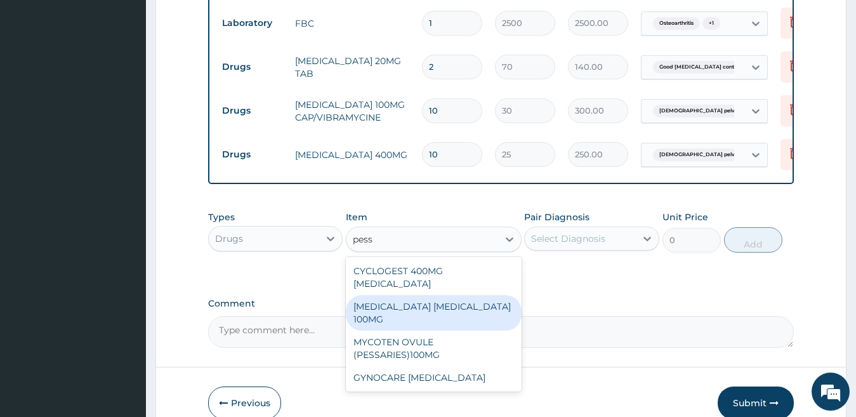
click at [438, 299] on div "CANESTEN PESSARY 100MG" at bounding box center [434, 313] width 176 height 36
type input "624"
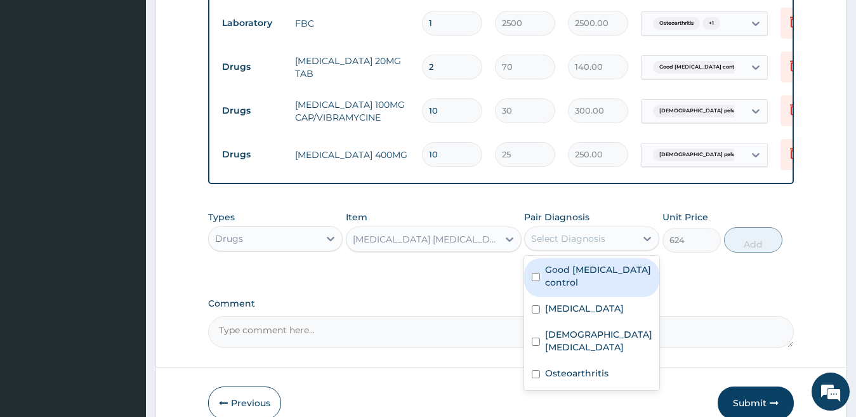
click at [587, 245] on div "Select Diagnosis" at bounding box center [568, 238] width 74 height 13
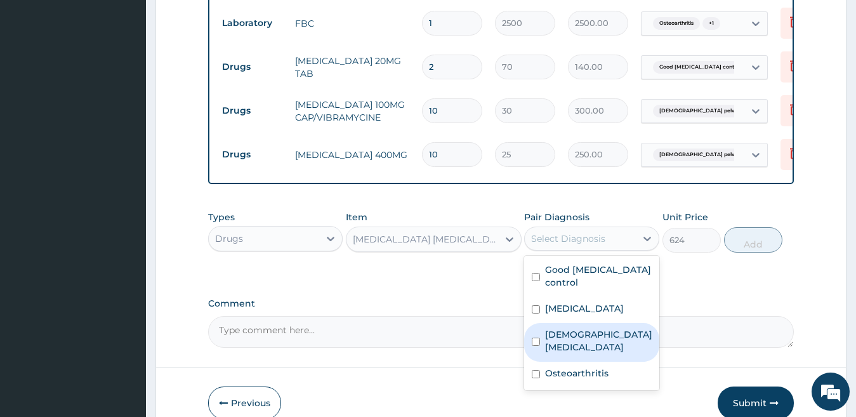
click at [594, 353] on label "Female pelvic inflammatory disease" at bounding box center [598, 340] width 107 height 25
checkbox input "true"
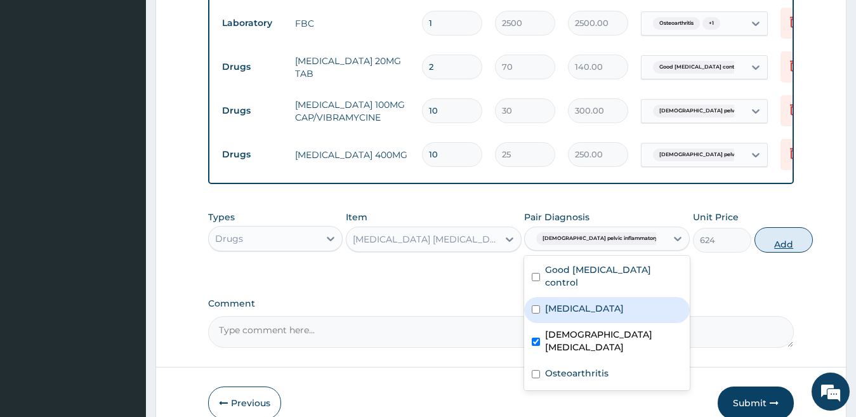
click at [763, 243] on button "Add" at bounding box center [783, 239] width 58 height 25
type input "0"
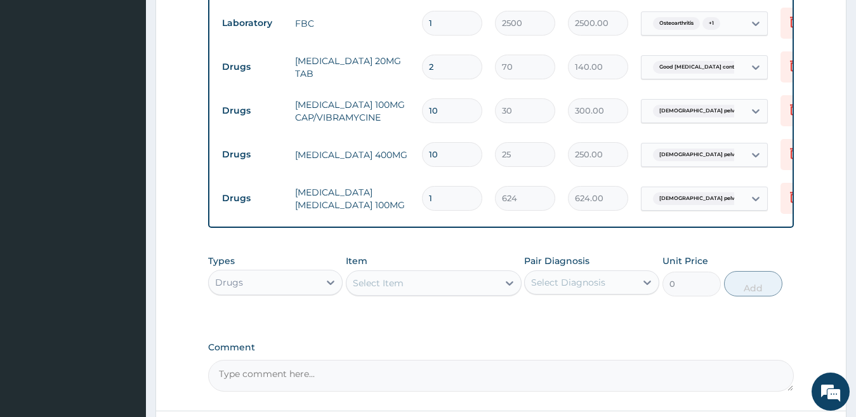
type input "10"
type input "6240.00"
drag, startPoint x: 447, startPoint y: 198, endPoint x: 411, endPoint y: 199, distance: 36.2
click at [411, 199] on tr "Drugs CANESTEN PESSARY 100MG 10 624 6240.00 Female pelvic inflammatory dis... D…" at bounding box center [526, 198] width 621 height 44
type input "6"
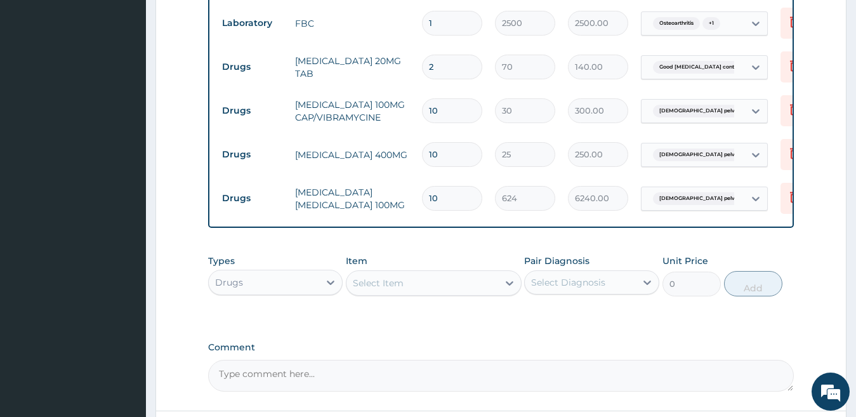
type input "3744.00"
type input "6"
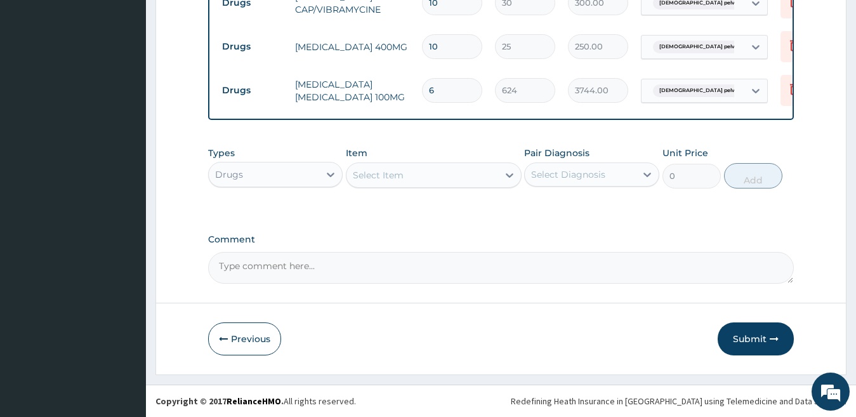
click at [398, 180] on div "Select Item" at bounding box center [378, 175] width 51 height 13
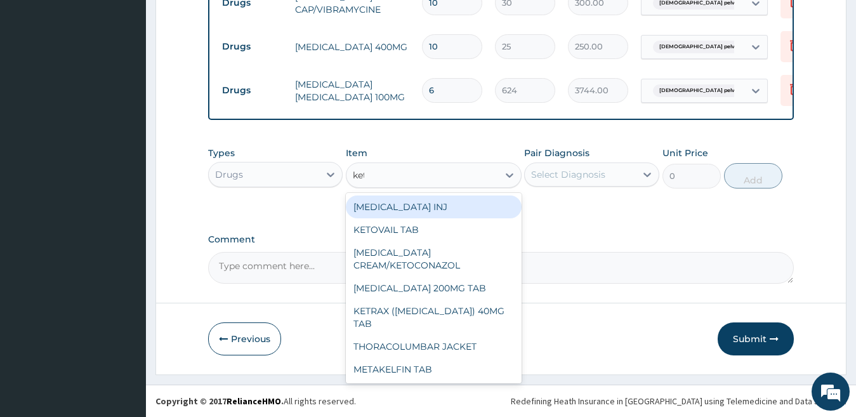
type input "keto"
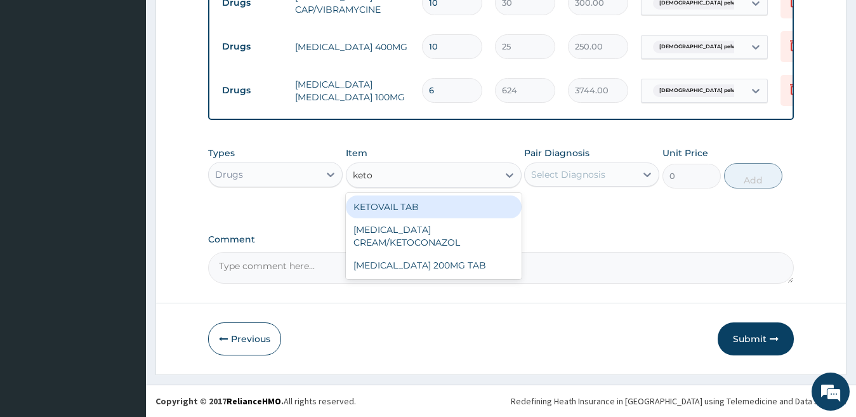
drag, startPoint x: 432, startPoint y: 222, endPoint x: 429, endPoint y: 211, distance: 11.1
click at [429, 211] on div "KETOVAIL TAB NIZORAL CREAM/KETOCONAZOL KETOCONAZOLE 200MG TAB" at bounding box center [434, 236] width 176 height 86
click at [429, 211] on div "KETOVAIL TAB" at bounding box center [434, 206] width 176 height 23
type input "110"
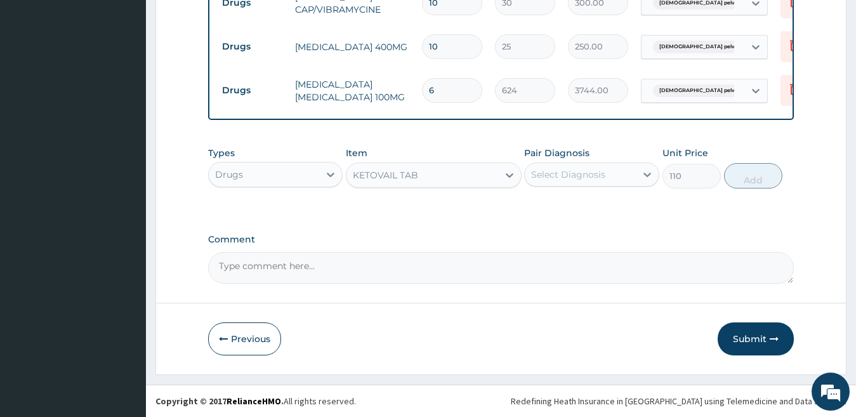
click at [568, 175] on div "Select Diagnosis" at bounding box center [568, 174] width 74 height 13
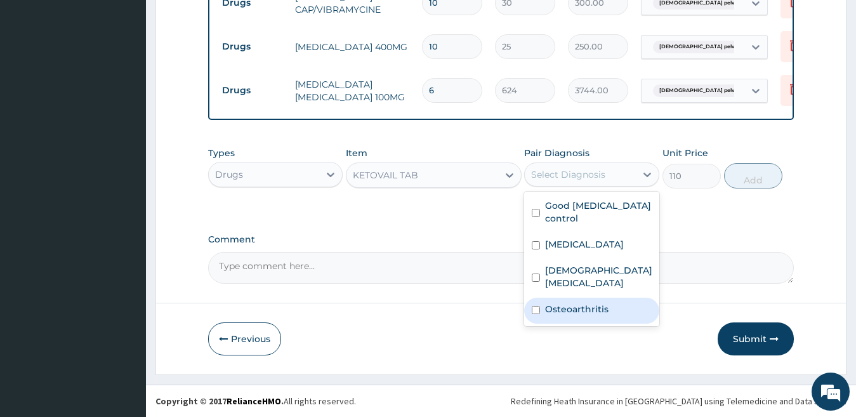
click at [581, 301] on div "Osteoarthritis" at bounding box center [591, 310] width 135 height 26
checkbox input "true"
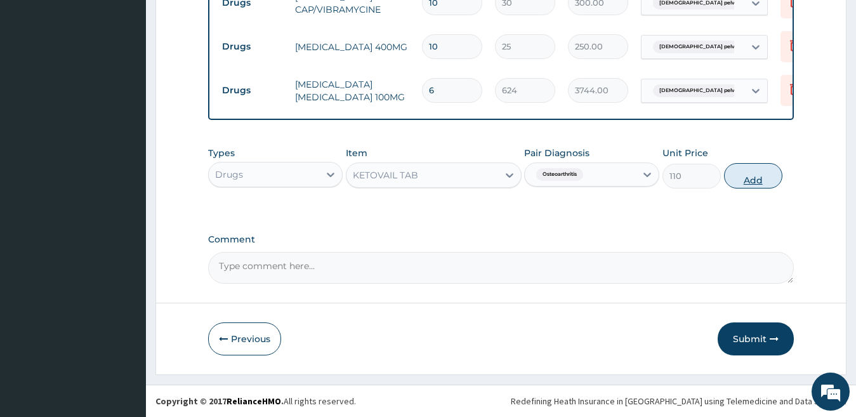
click at [757, 178] on button "Add" at bounding box center [753, 175] width 58 height 25
type input "0"
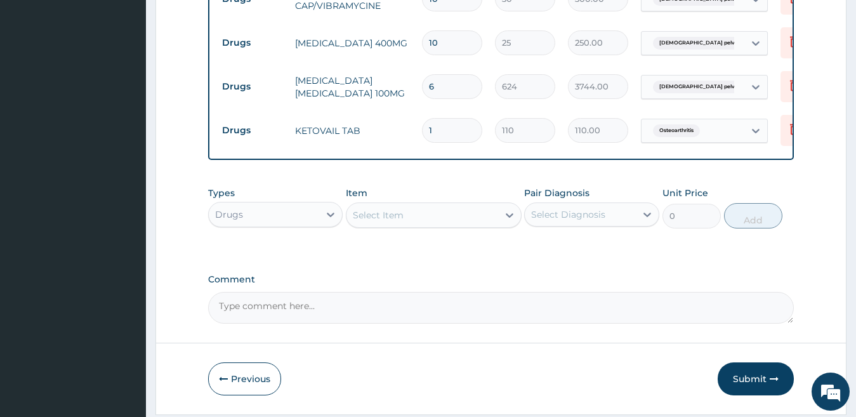
click at [466, 118] on input "1" at bounding box center [452, 130] width 60 height 25
type input "10"
type input "1100.00"
type input "10"
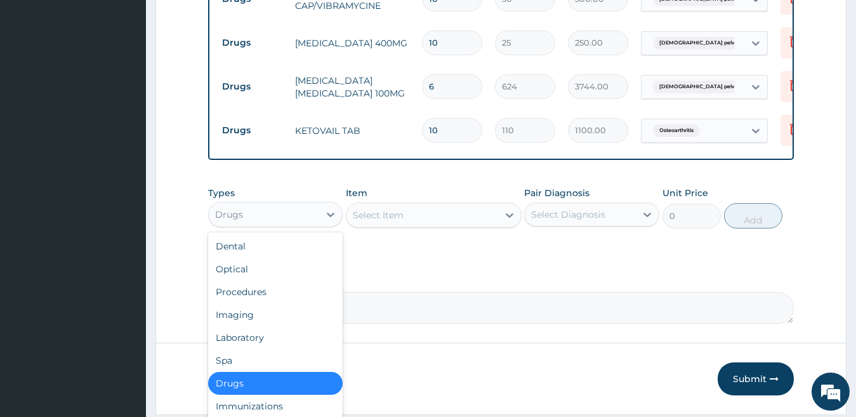
click at [228, 215] on div "Drugs" at bounding box center [229, 214] width 28 height 13
click at [394, 219] on div "Select Item" at bounding box center [378, 215] width 51 height 13
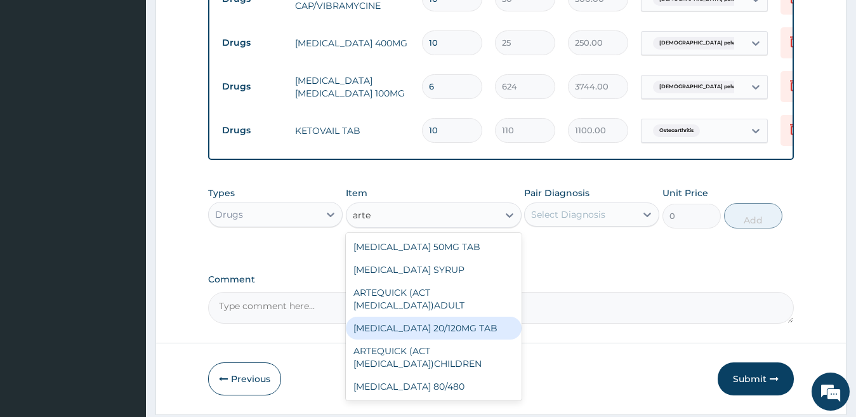
type input "arteq"
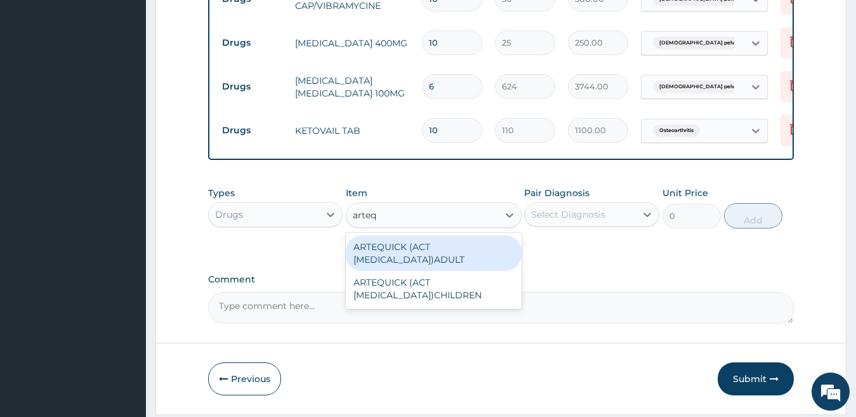
click at [410, 251] on div "ARTEQUICK (ACT ANTIMALARIAL)ADULT" at bounding box center [434, 253] width 176 height 36
type input "2500"
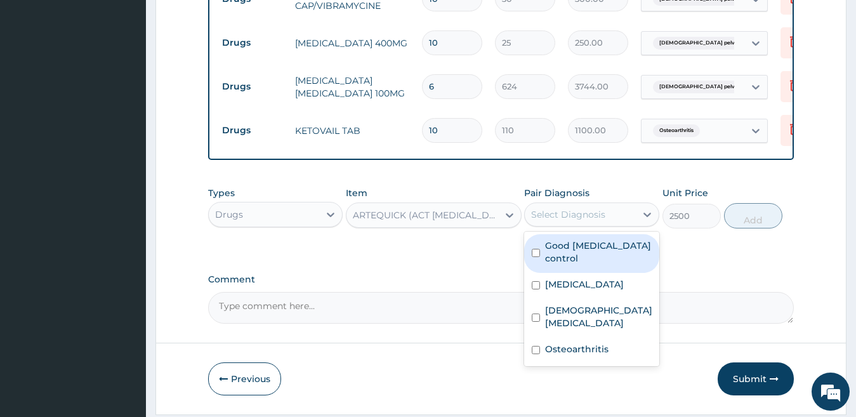
click at [562, 221] on div "Select Diagnosis" at bounding box center [568, 214] width 74 height 13
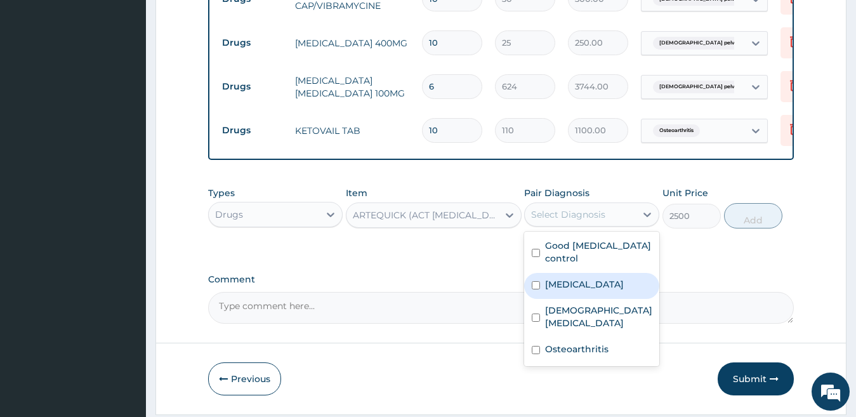
click at [578, 290] on label "Falciparum malaria" at bounding box center [584, 284] width 79 height 13
checkbox input "true"
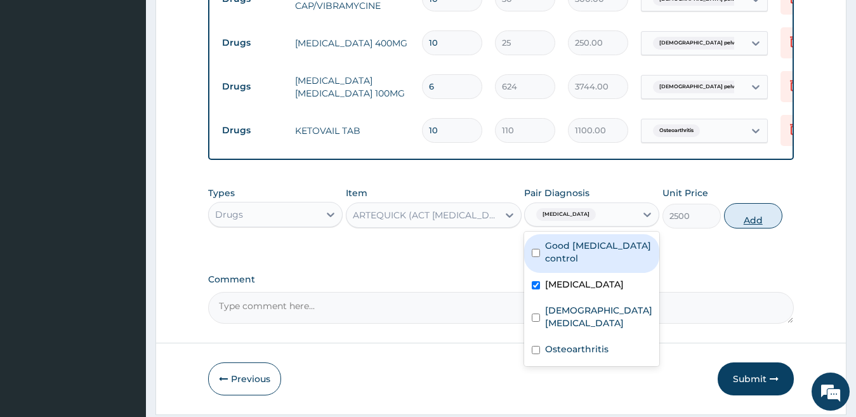
click at [731, 224] on button "Add" at bounding box center [753, 215] width 58 height 25
type input "0"
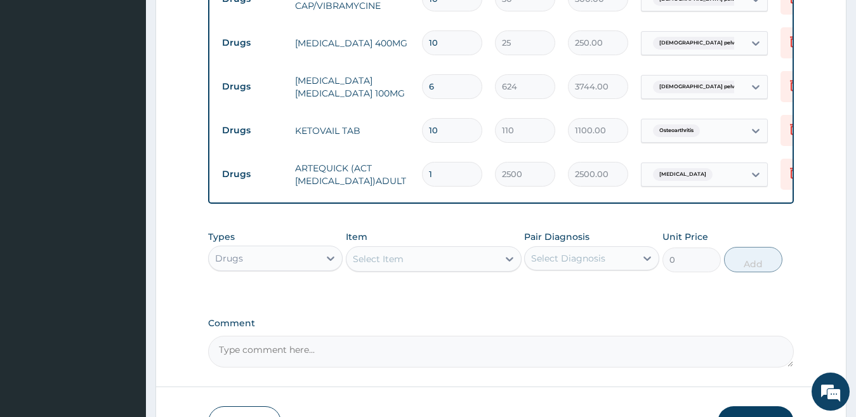
click at [408, 266] on div "Select Item" at bounding box center [422, 259] width 152 height 20
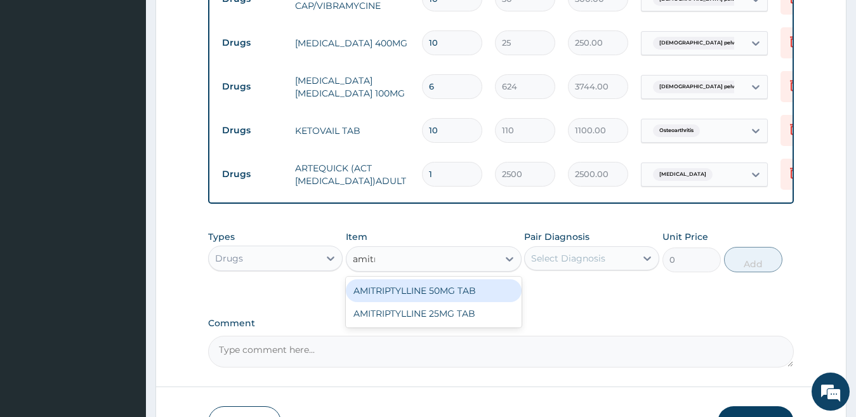
type input "amitri"
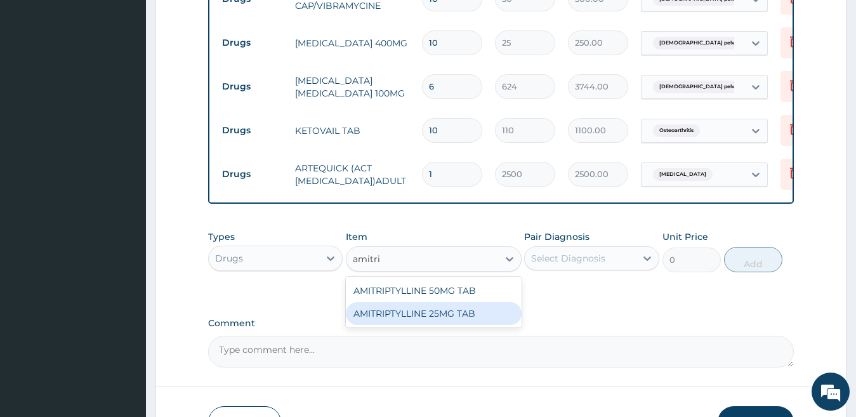
click at [453, 315] on div "AMITRIPTYLLINE 25MG TAB" at bounding box center [434, 313] width 176 height 23
type input "40"
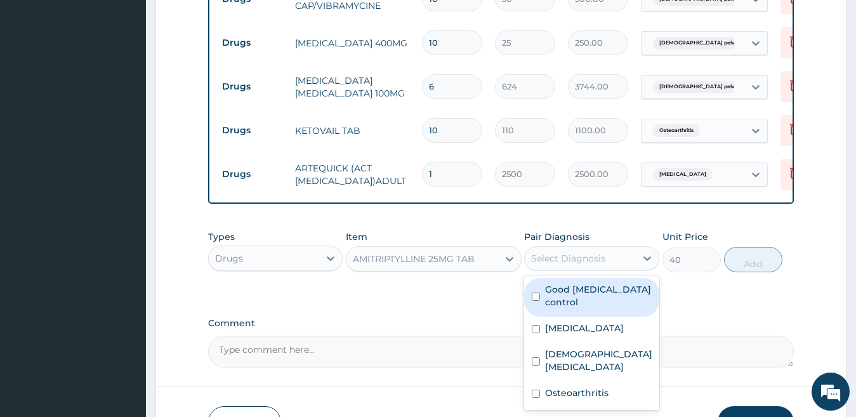
click at [593, 264] on div "Select Diagnosis" at bounding box center [568, 258] width 74 height 13
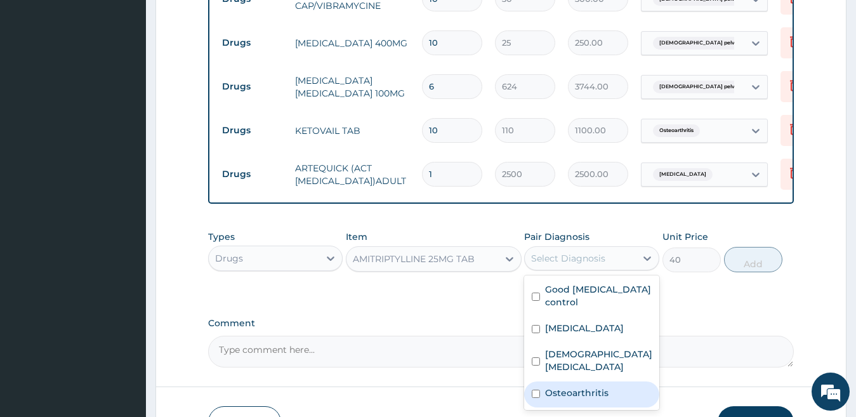
click at [590, 398] on label "Osteoarthritis" at bounding box center [576, 392] width 63 height 13
checkbox input "true"
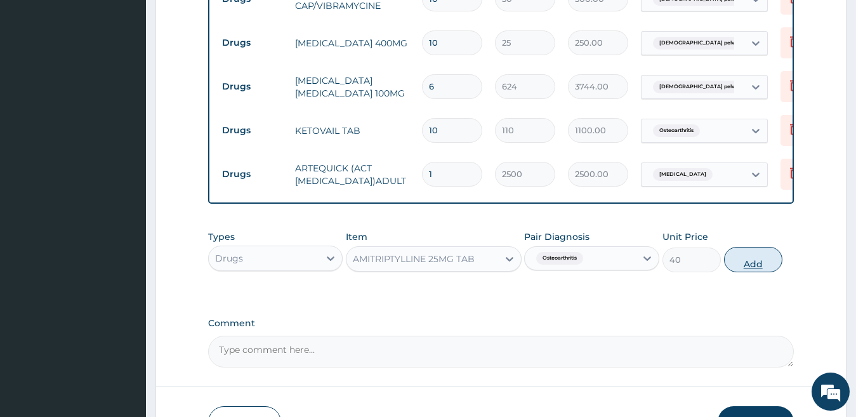
click at [755, 267] on button "Add" at bounding box center [753, 259] width 58 height 25
type input "0"
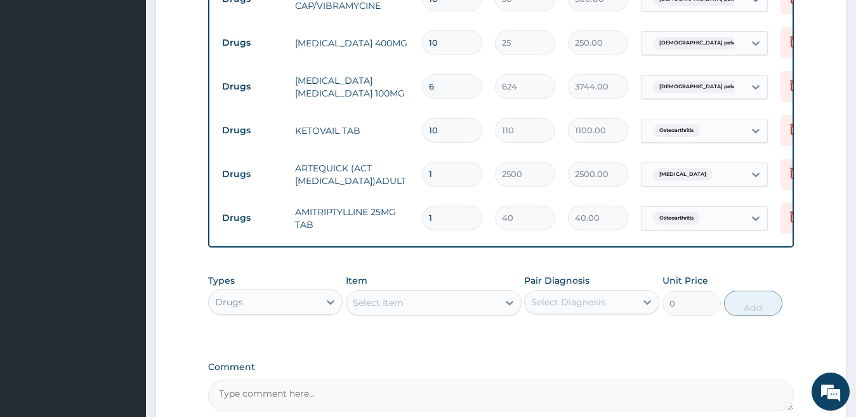
drag, startPoint x: 441, startPoint y: 212, endPoint x: 413, endPoint y: 216, distance: 28.3
click at [413, 216] on tr "Drugs AMITRIPTYLLINE 25MG TAB 1 40 40.00 Osteoarthritis Delete" at bounding box center [526, 218] width 621 height 44
type input "8"
type input "320.00"
type input "0.00"
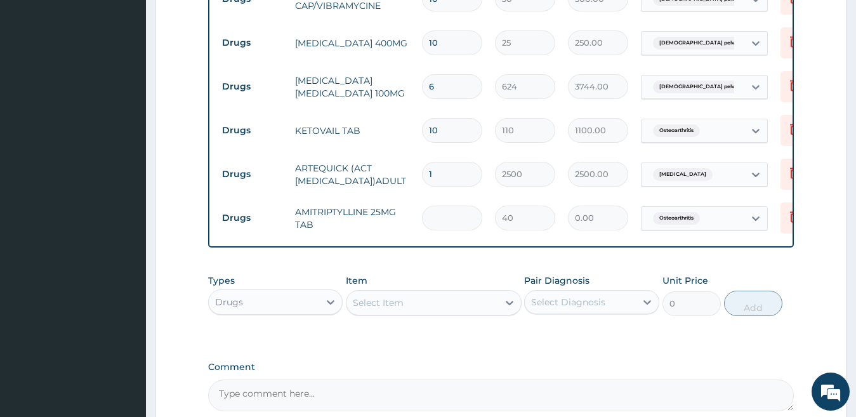
type input "6"
type input "240.00"
type input "6"
type input "0.00"
type input "5"
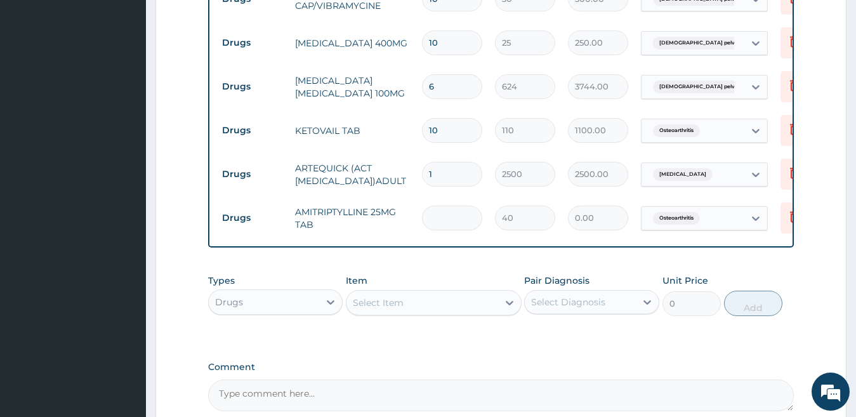
type input "200.00"
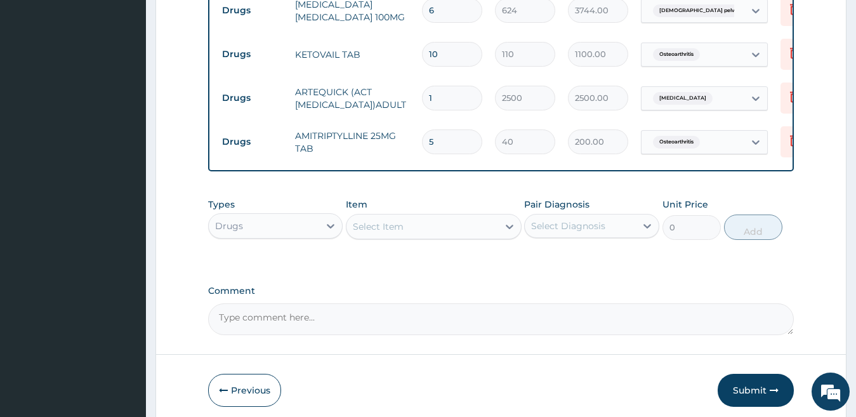
scroll to position [847, 0]
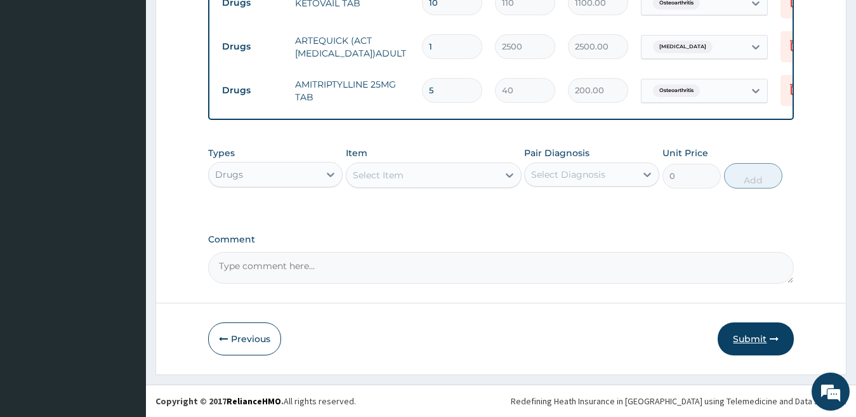
type input "5"
click at [730, 338] on button "Submit" at bounding box center [755, 338] width 76 height 33
